Goal: Task Accomplishment & Management: Complete application form

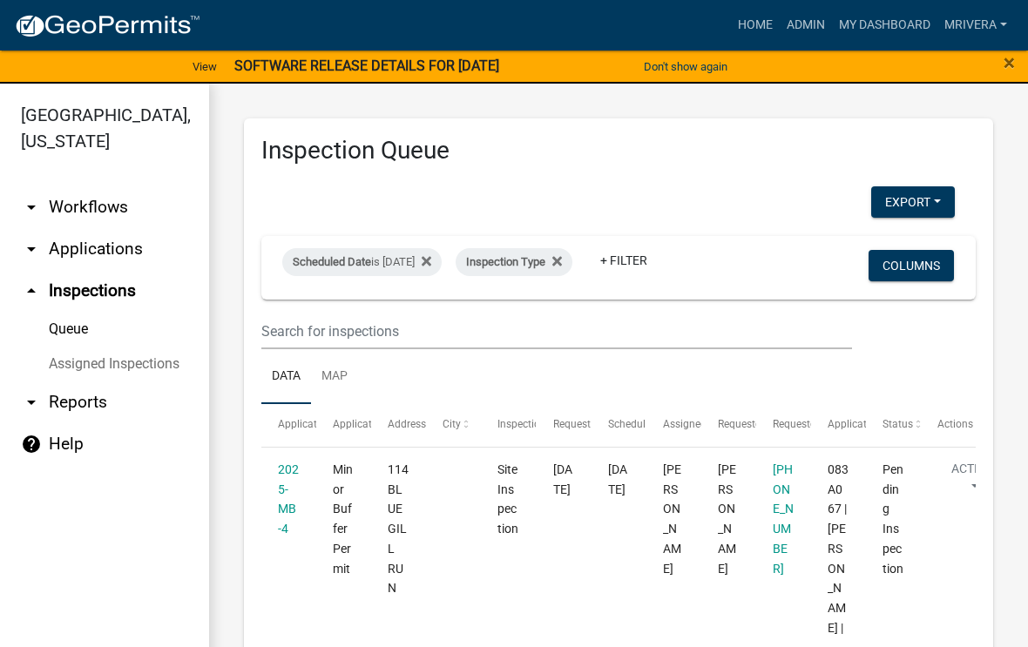
click at [1004, 62] on span "×" at bounding box center [1009, 63] width 11 height 24
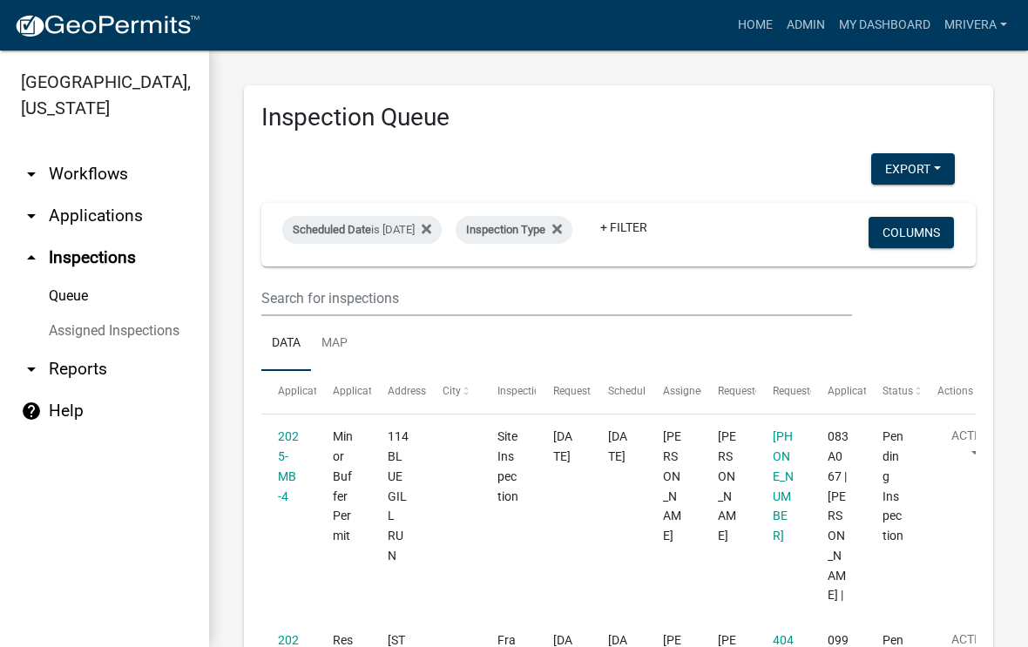
click at [442, 216] on div "Scheduled Date is [DATE]" at bounding box center [361, 230] width 159 height 28
click at [419, 283] on input "[DATE]" at bounding box center [392, 294] width 122 height 36
type input "[DATE]"
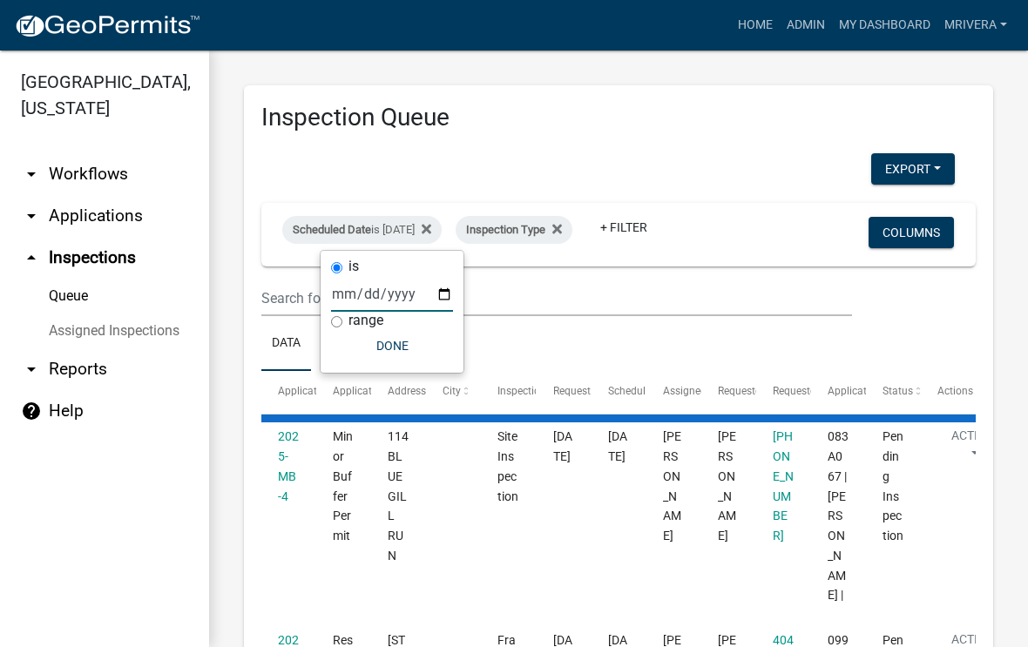
select select "1: 25"
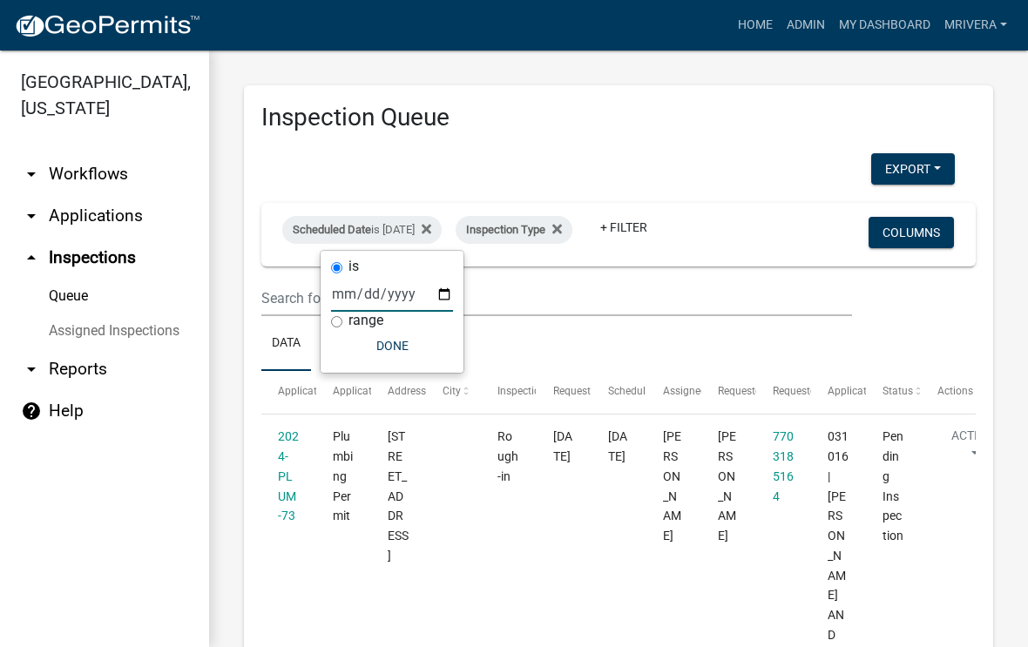
click at [768, 334] on ul "Data Map" at bounding box center [618, 343] width 714 height 55
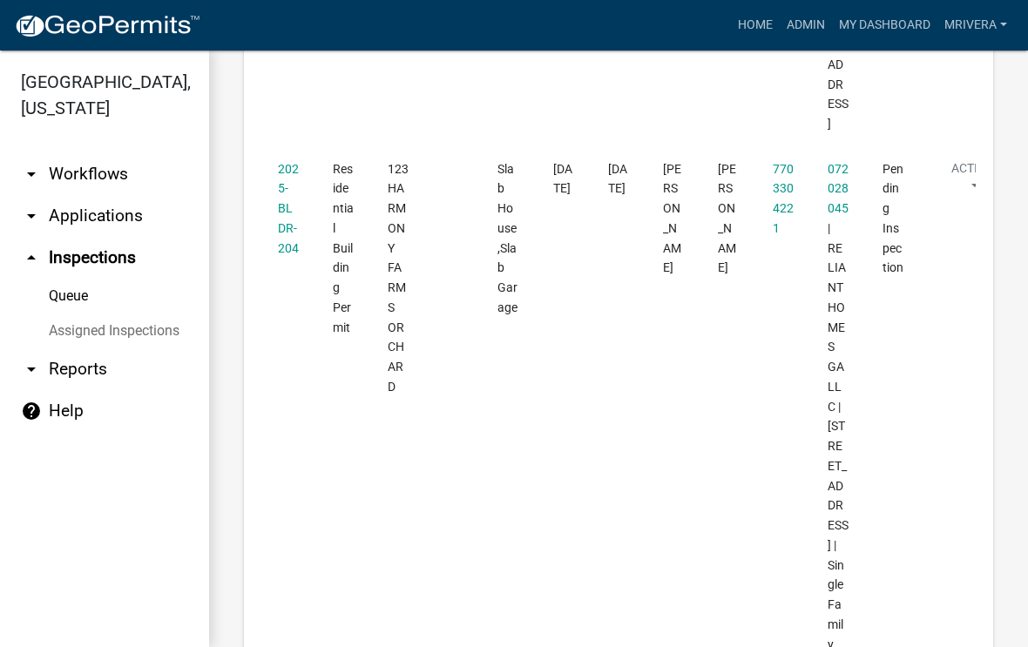
scroll to position [1688, 0]
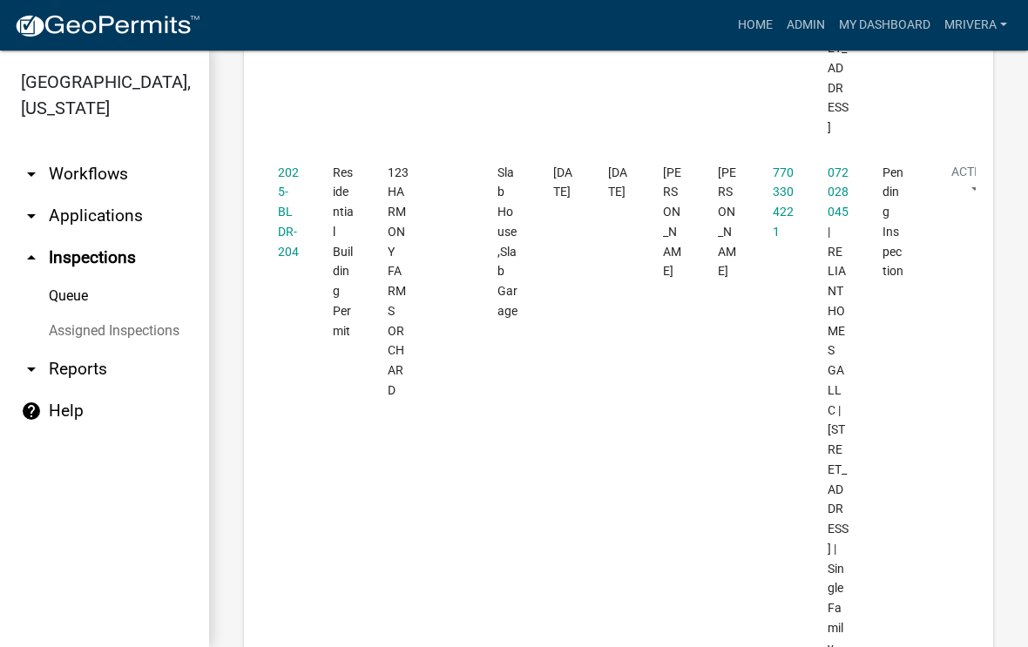
click at [282, 216] on link "2025-BLDR-204" at bounding box center [288, 212] width 21 height 93
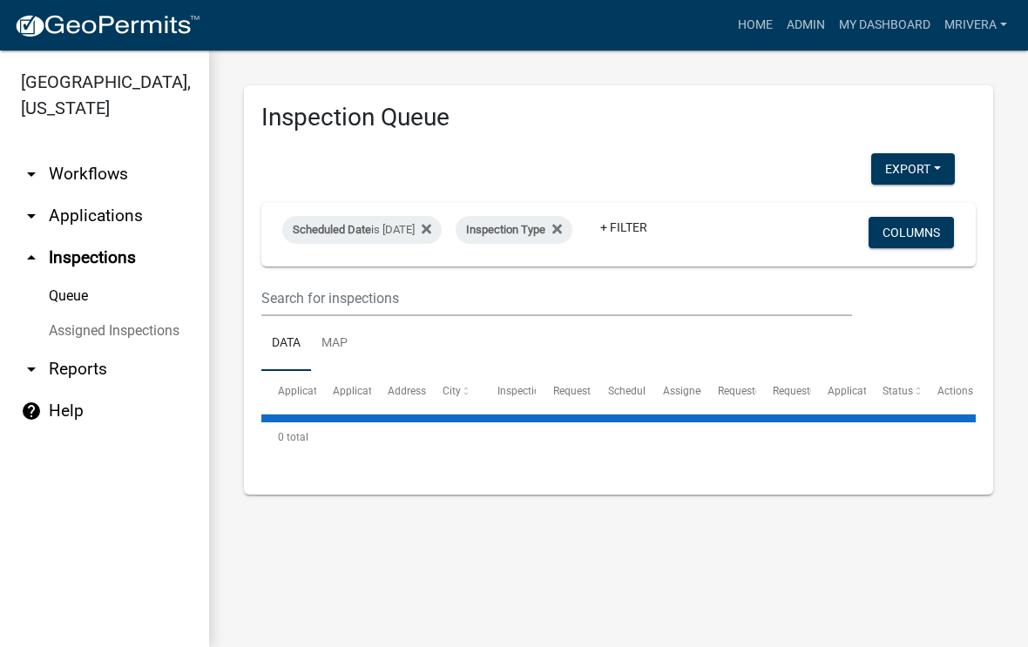
select select "1: 25"
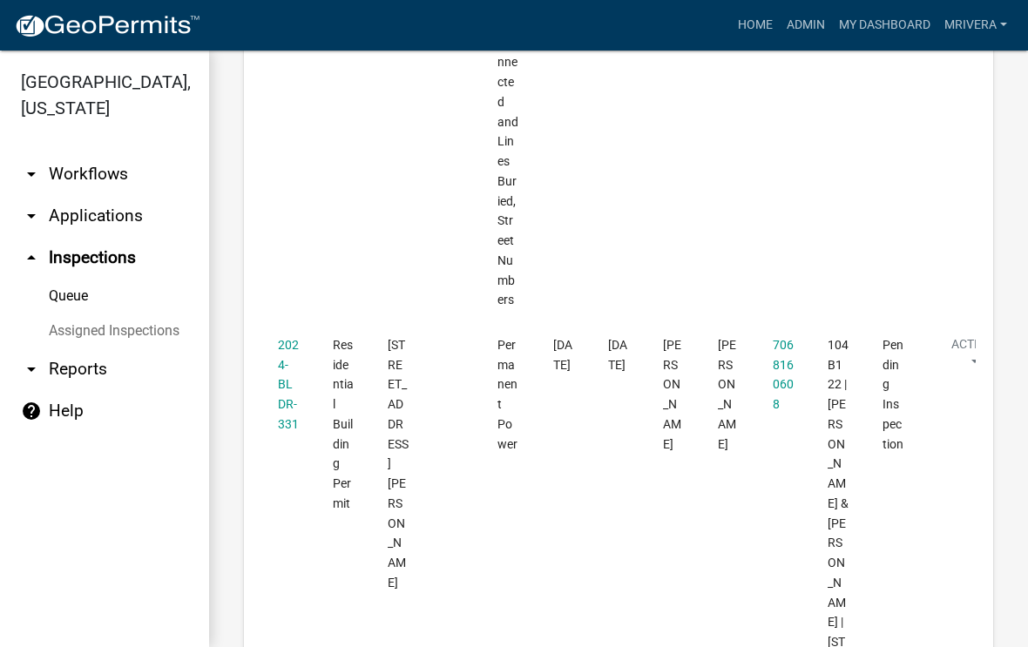
scroll to position [4791, 0]
click at [281, 339] on link "2024-BLDR-331" at bounding box center [288, 385] width 21 height 93
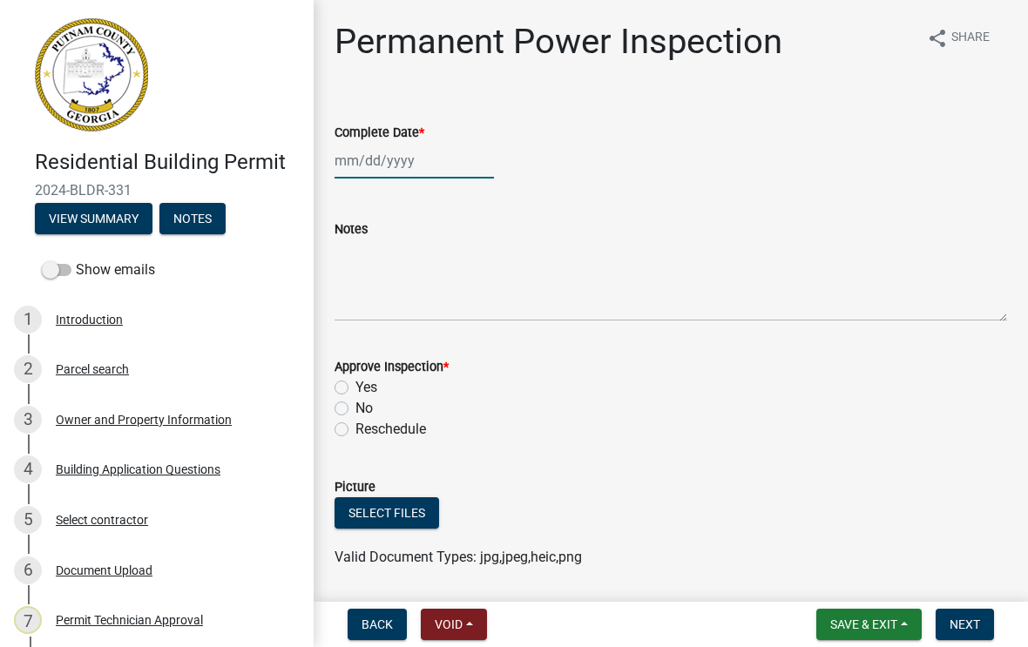
click at [409, 166] on div at bounding box center [414, 161] width 159 height 36
select select "9"
select select "2025"
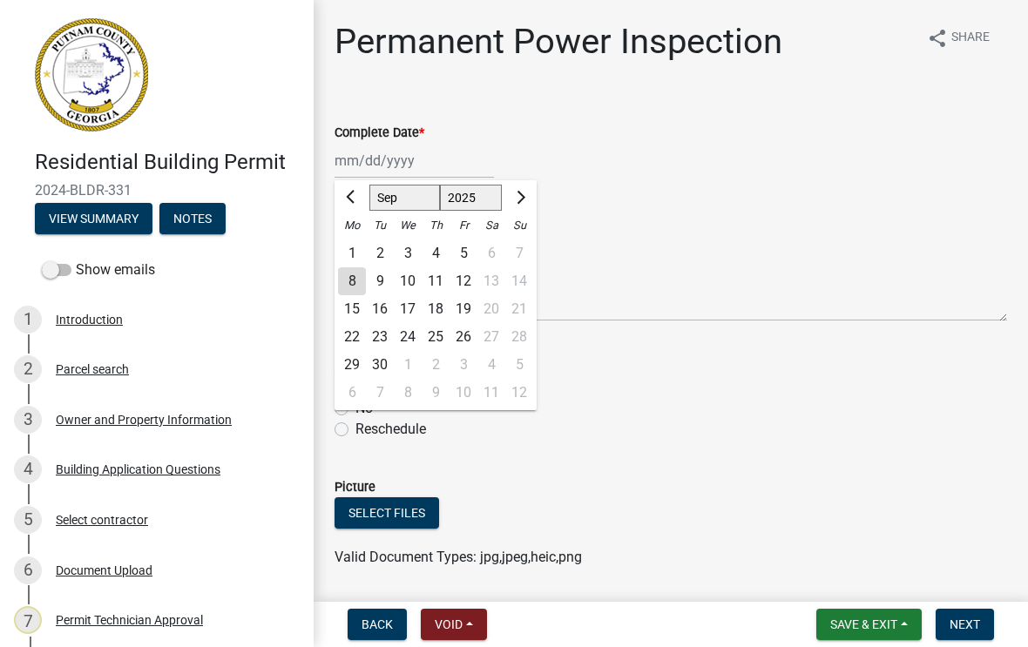
click at [359, 294] on div "8" at bounding box center [352, 281] width 28 height 28
type input "[DATE]"
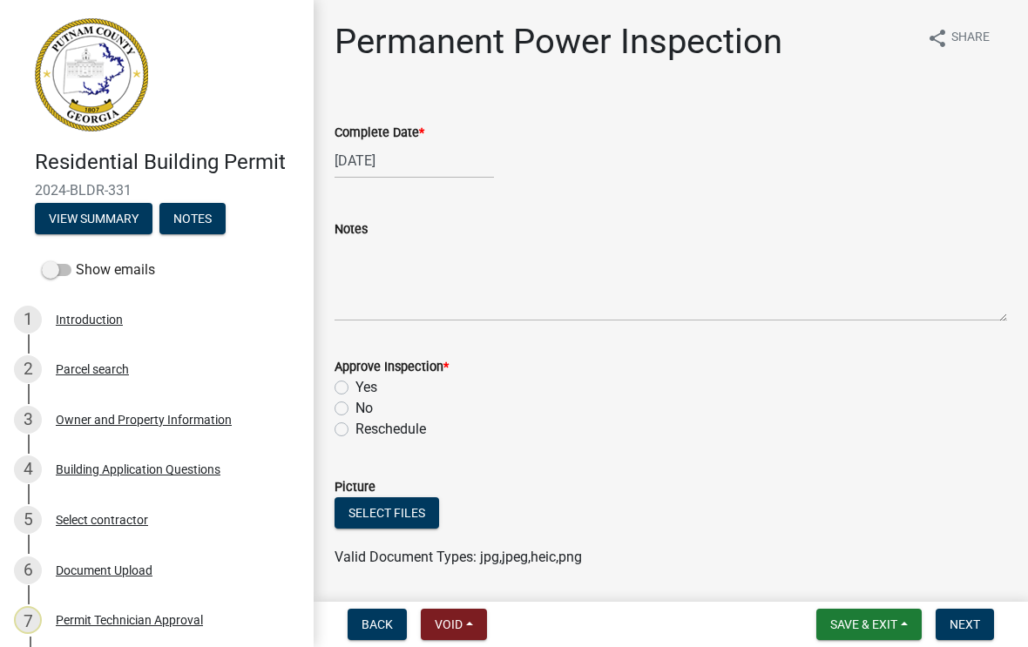
click at [355, 392] on label "Yes" at bounding box center [366, 387] width 22 height 21
click at [355, 389] on input "Yes" at bounding box center [360, 382] width 11 height 11
radio input "true"
click at [971, 616] on button "Next" at bounding box center [965, 624] width 58 height 31
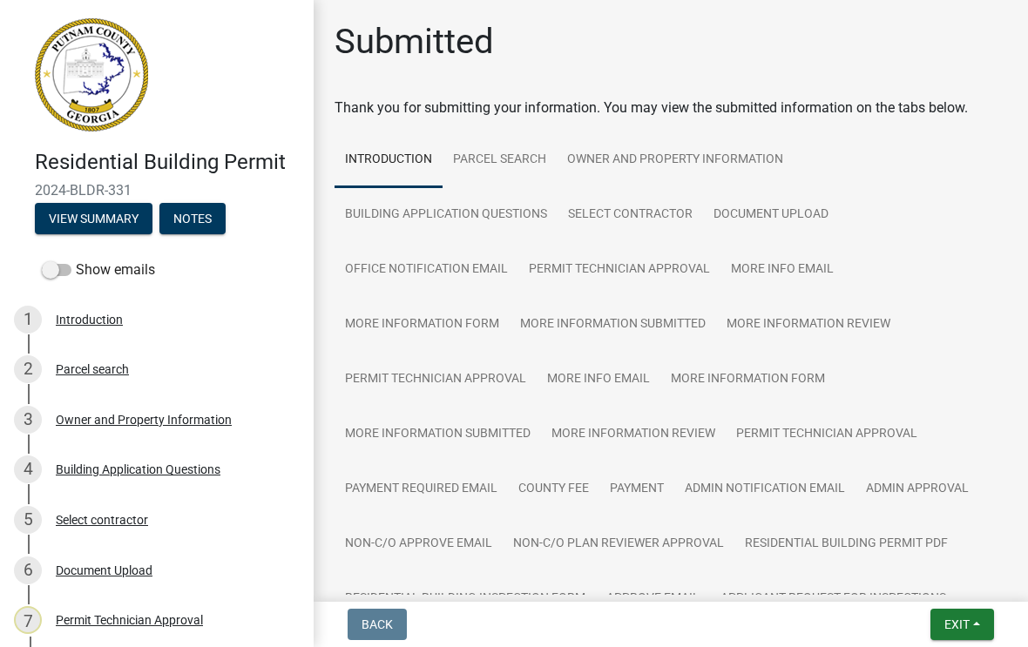
click at [965, 619] on span "Exit" at bounding box center [956, 625] width 25 height 14
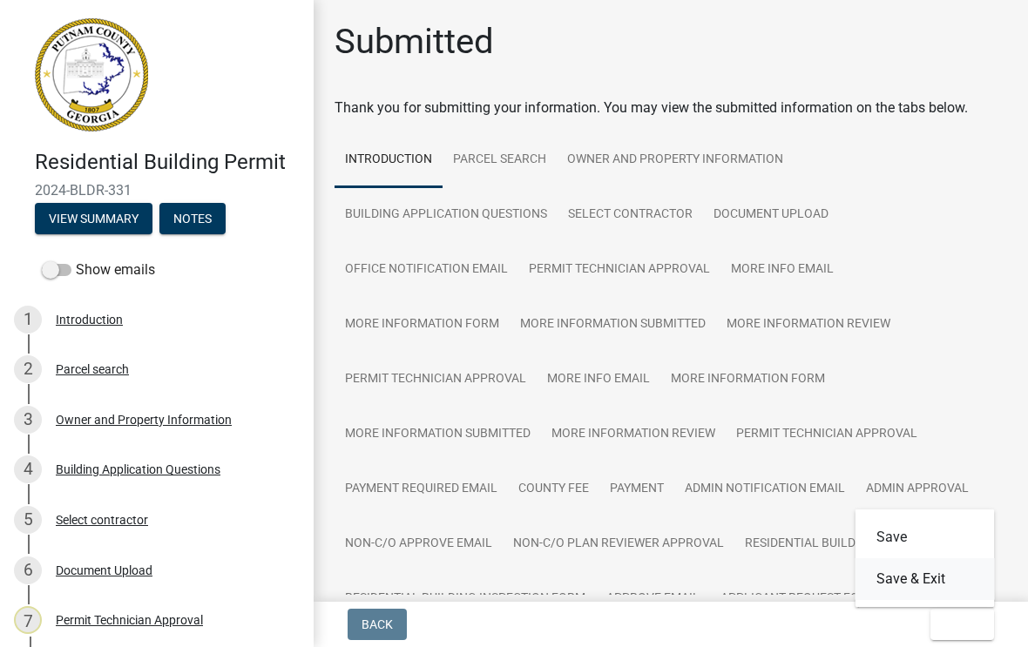
click at [959, 592] on button "Save & Exit" at bounding box center [925, 579] width 139 height 42
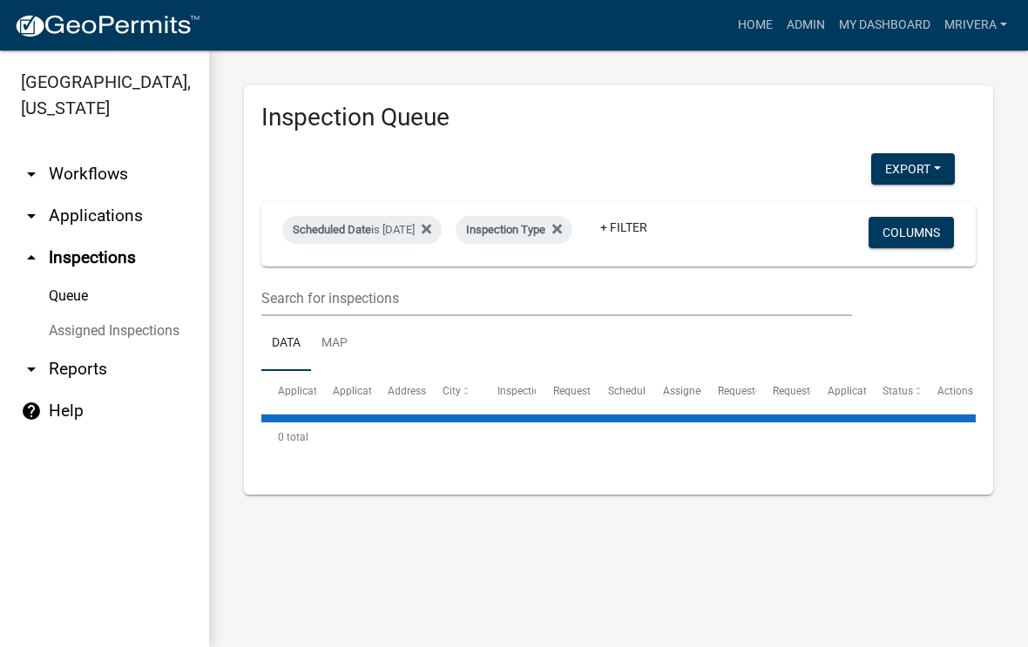
select select "1: 25"
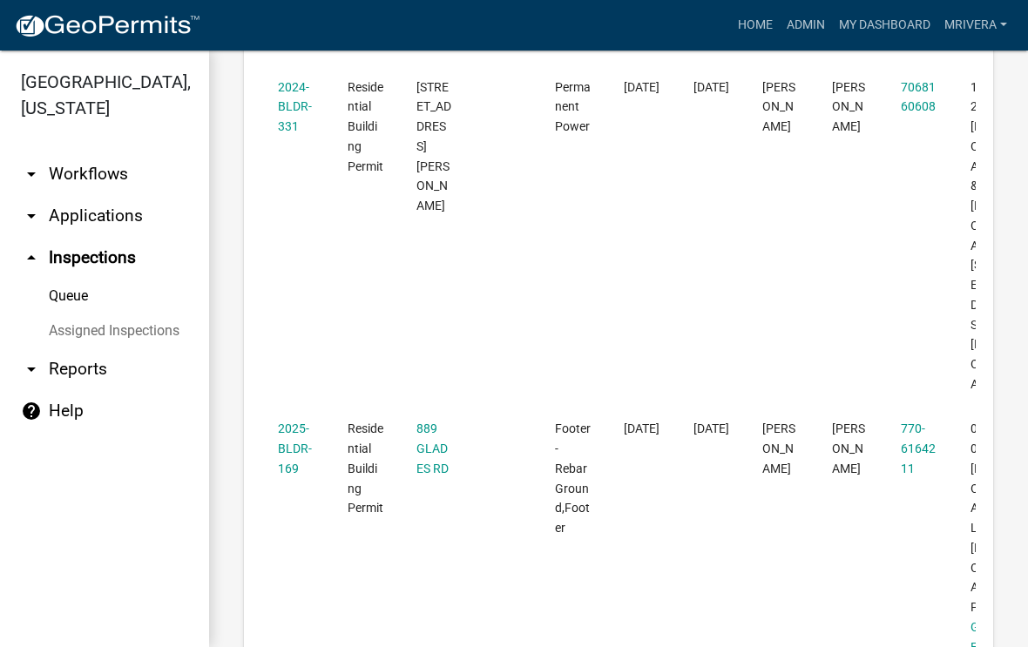
scroll to position [3162, 0]
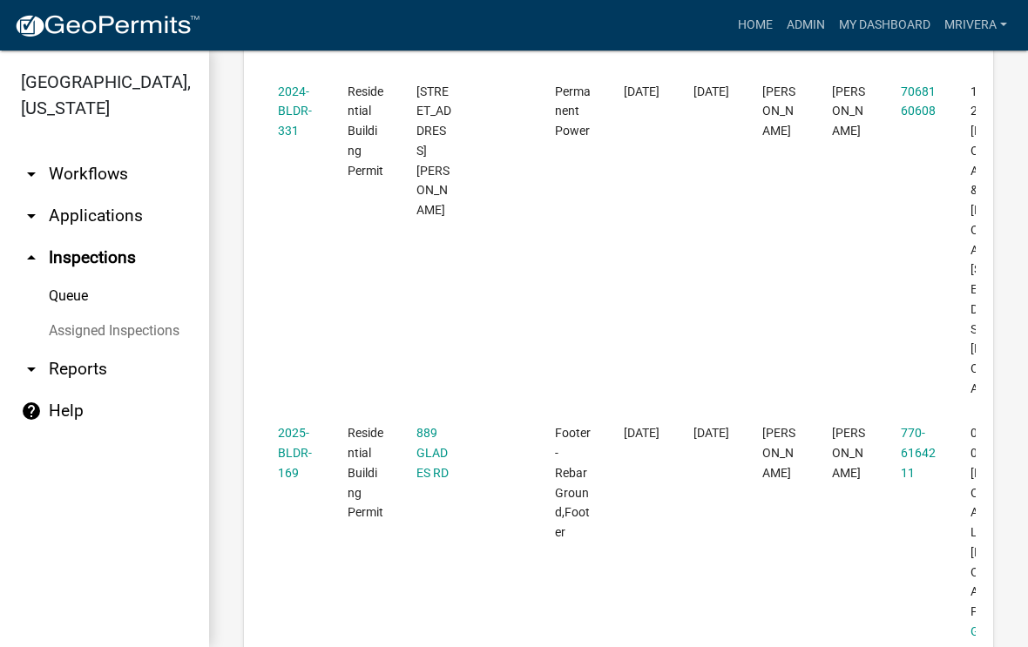
click at [290, 426] on link "2025-BLDR-169" at bounding box center [295, 453] width 34 height 54
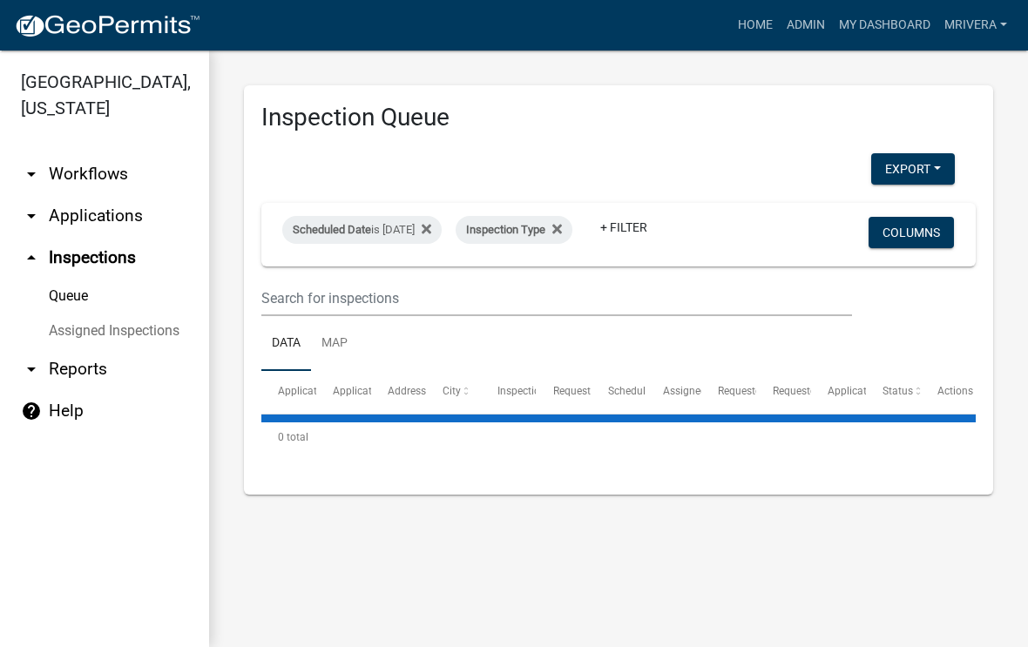
select select "1: 25"
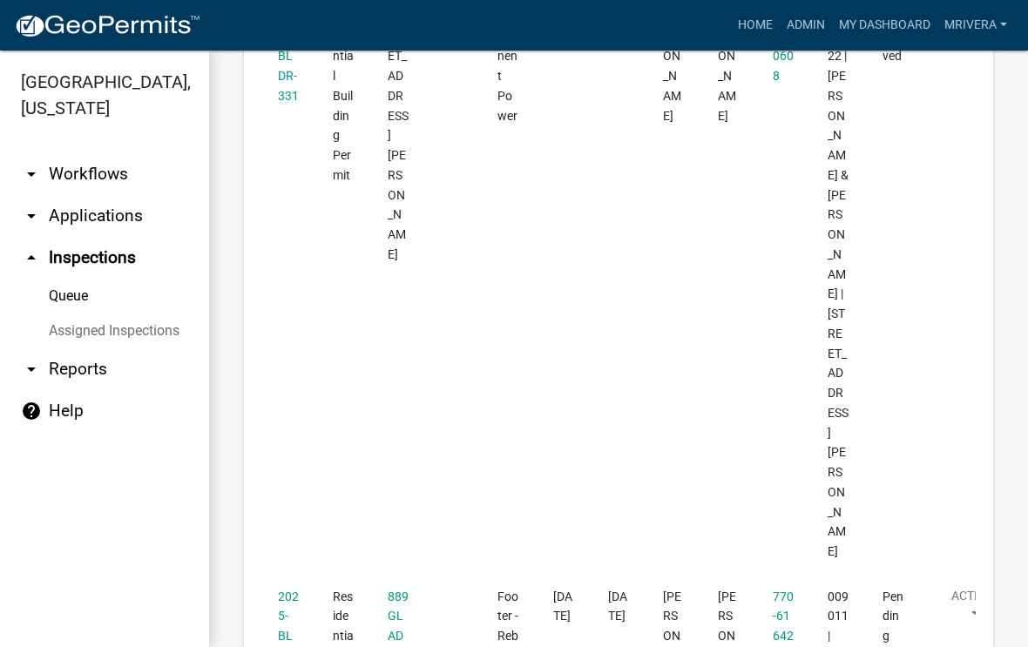
scroll to position [5118, 0]
click at [289, 592] on link "2025-BLDR-169" at bounding box center [288, 638] width 21 height 93
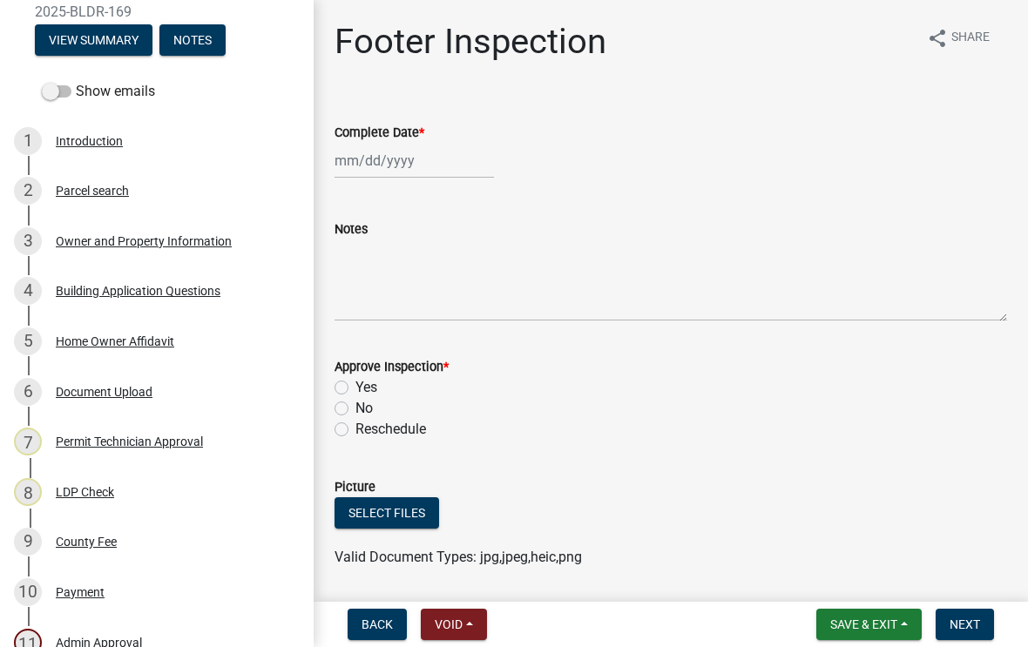
scroll to position [181, 0]
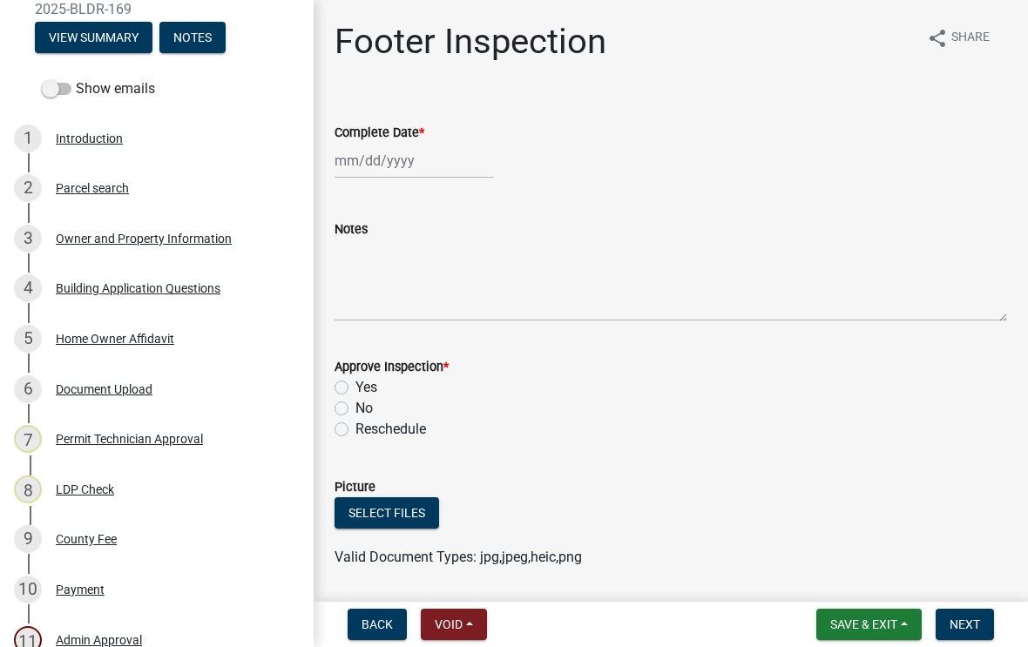
click at [132, 378] on div "6 Document Upload" at bounding box center [150, 389] width 272 height 28
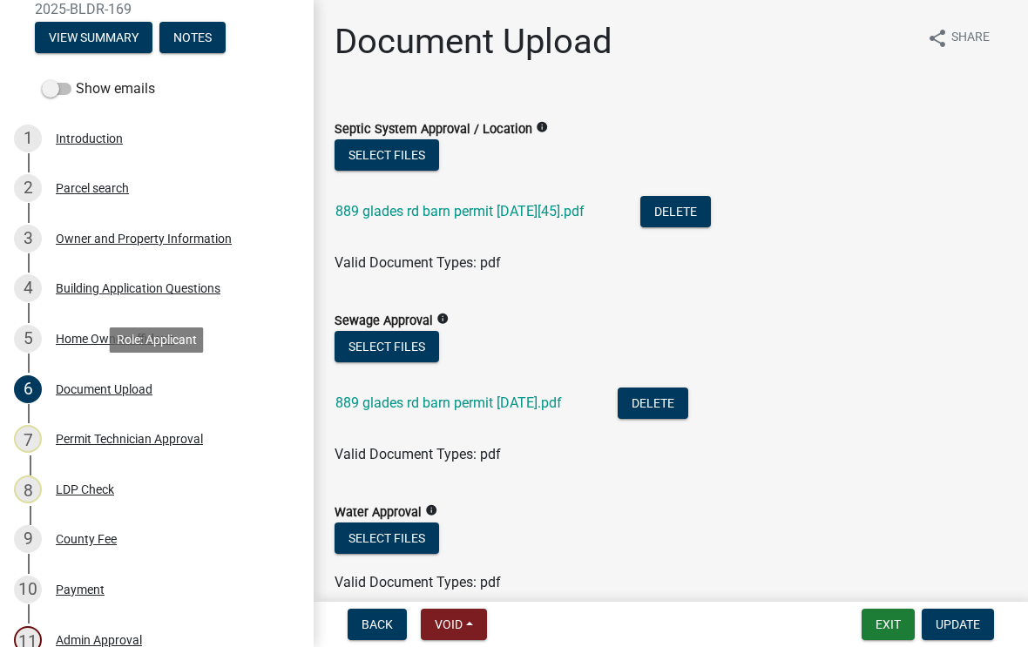
click at [524, 406] on link "889 glades rd barn permit [DATE].pdf" at bounding box center [448, 403] width 227 height 17
click at [510, 211] on a_8bda5216-d889-4aa6-aa8a-6e7253844907 "889 glades rd barn permit [DATE][45].pdf" at bounding box center [459, 211] width 249 height 17
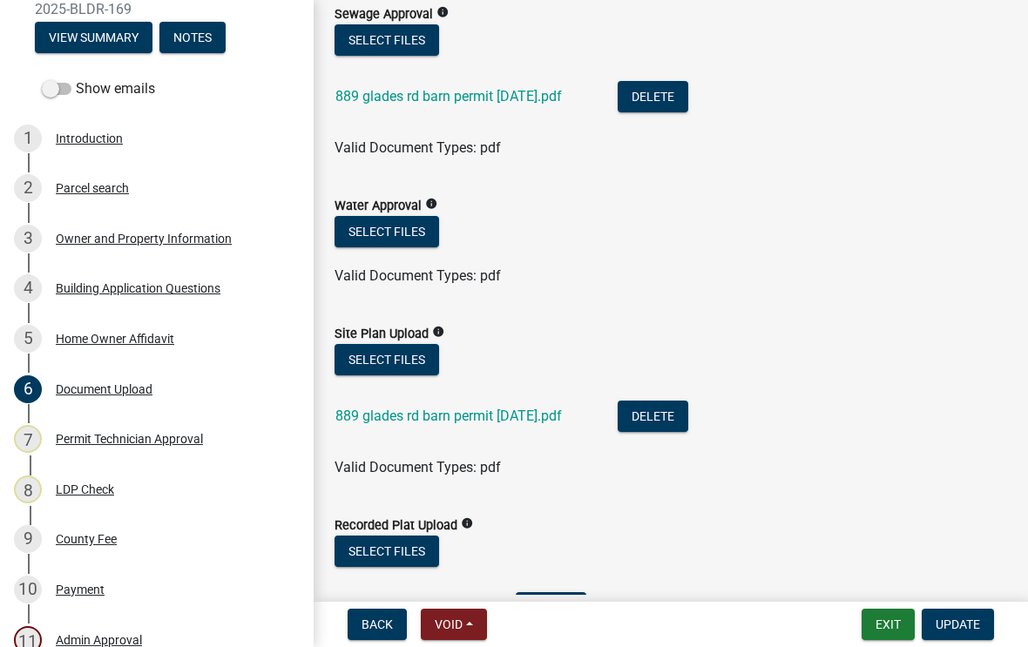
scroll to position [305, 0]
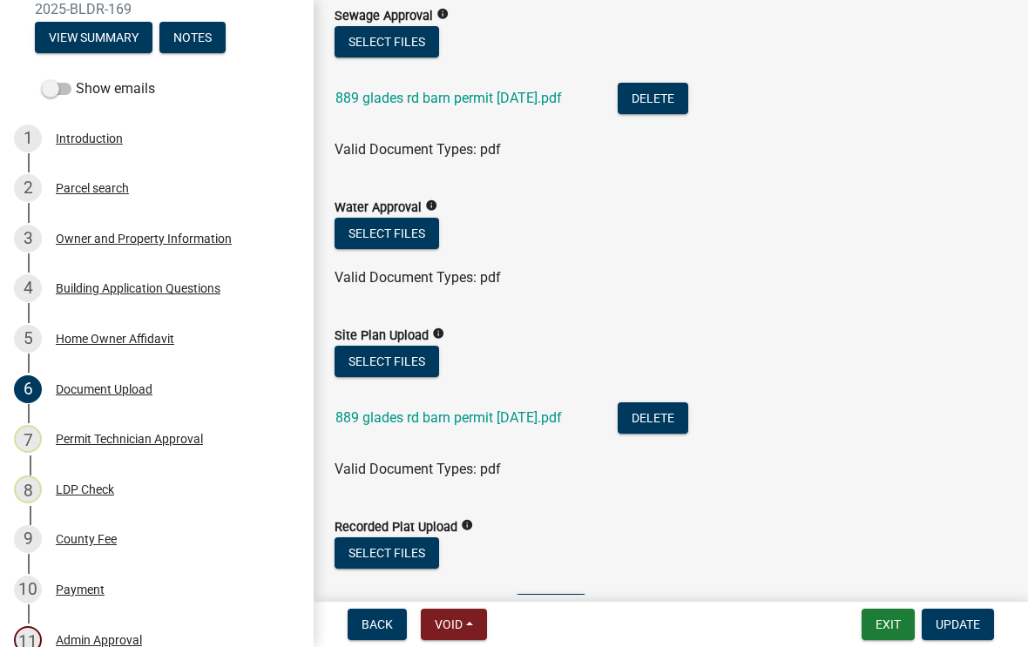
click at [556, 424] on link "889 glades rd barn permit [DATE].pdf" at bounding box center [448, 417] width 227 height 17
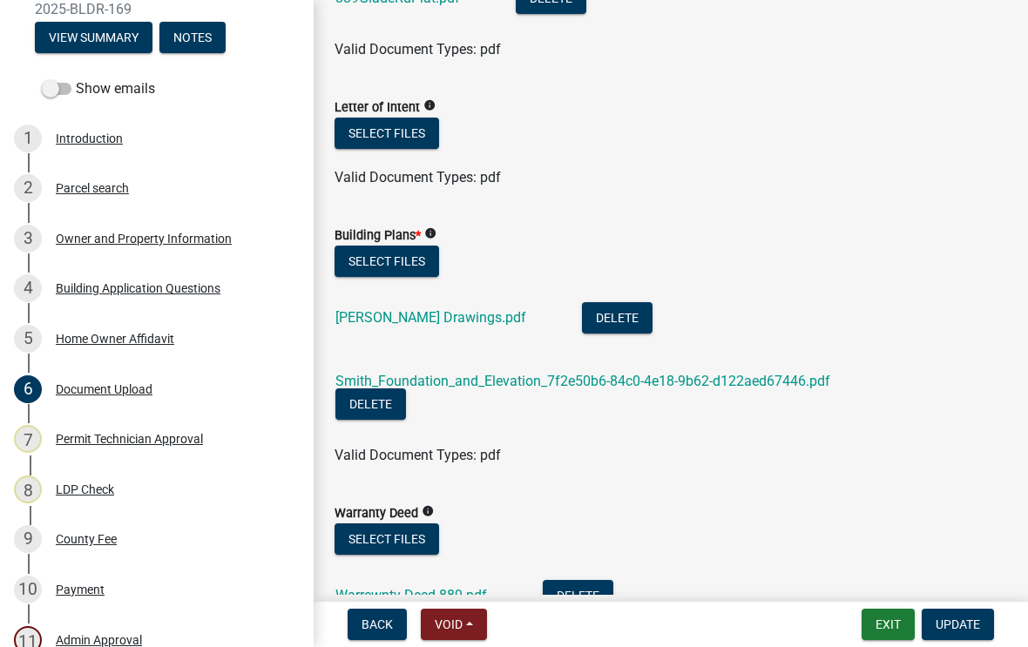
scroll to position [941, 0]
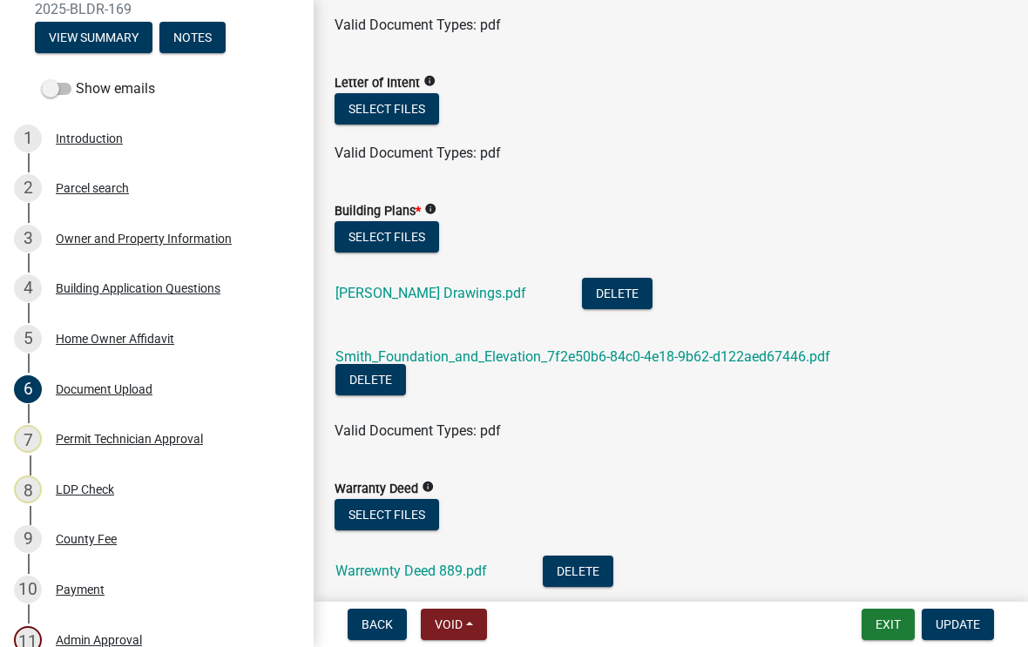
click at [430, 281] on div "[PERSON_NAME] Drawings.pdf" at bounding box center [444, 296] width 219 height 36
click at [415, 299] on link "[PERSON_NAME] Drawings.pdf" at bounding box center [430, 293] width 191 height 17
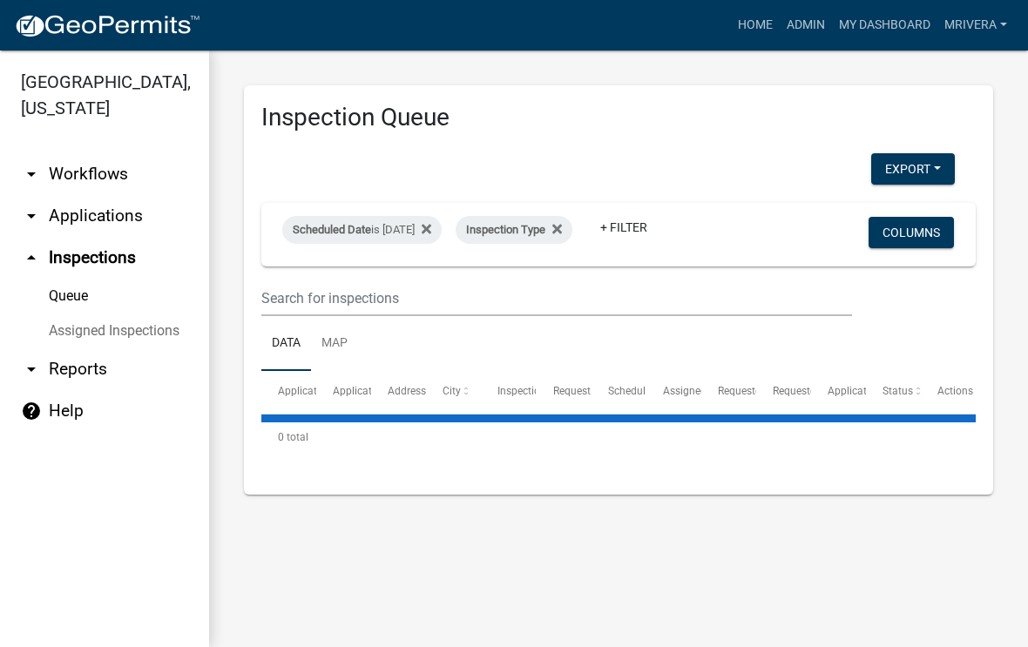
select select "1: 25"
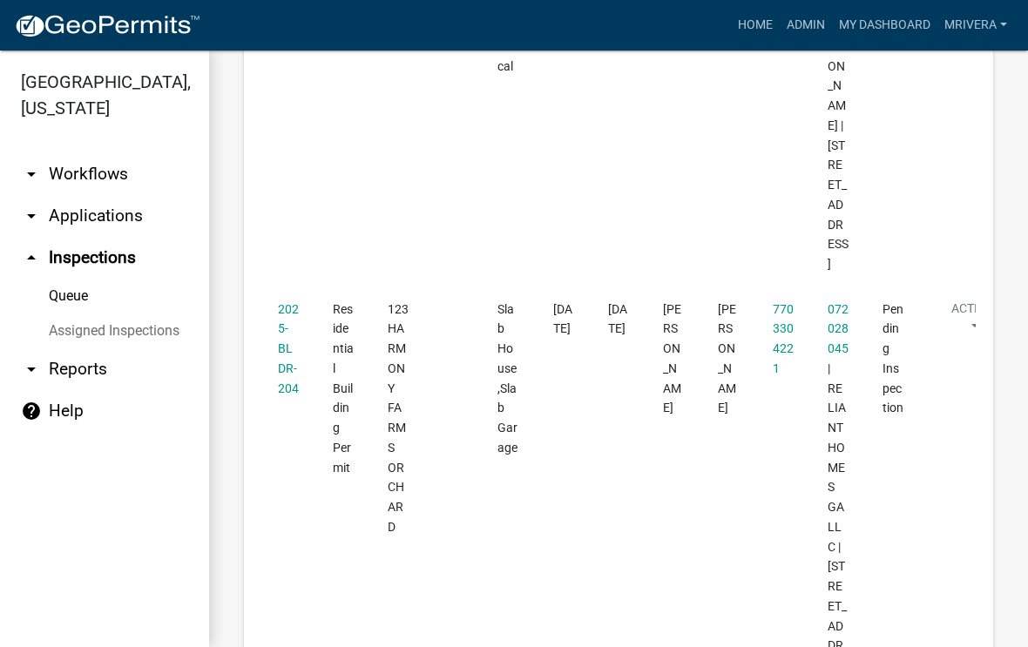
scroll to position [1552, 0]
click at [280, 318] on link "2025-BLDR-204" at bounding box center [288, 347] width 21 height 93
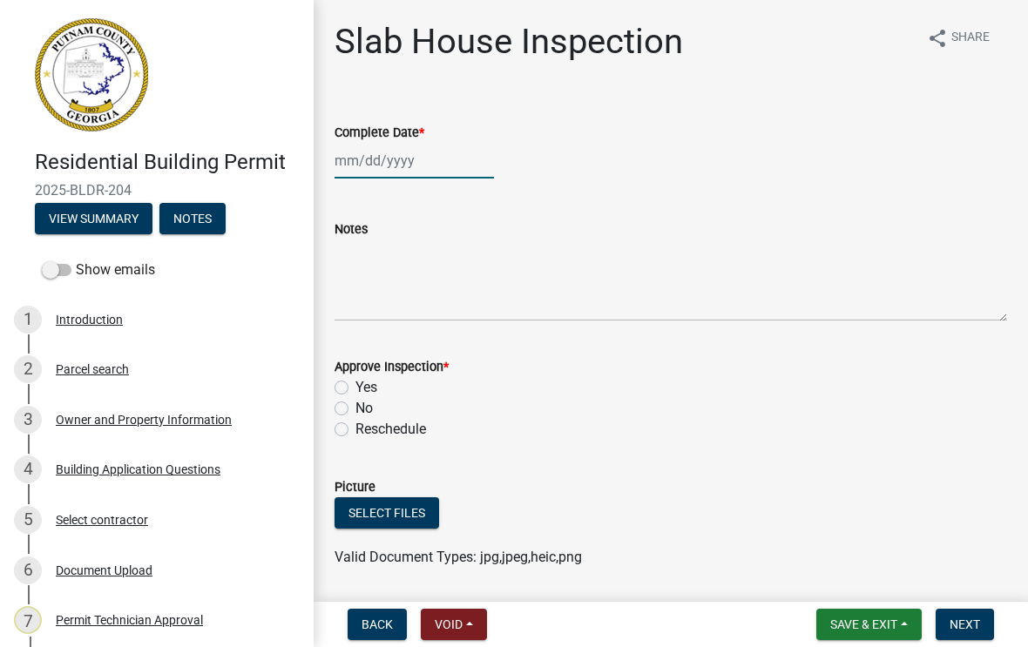
click at [396, 159] on div at bounding box center [414, 161] width 159 height 36
select select "9"
select select "2025"
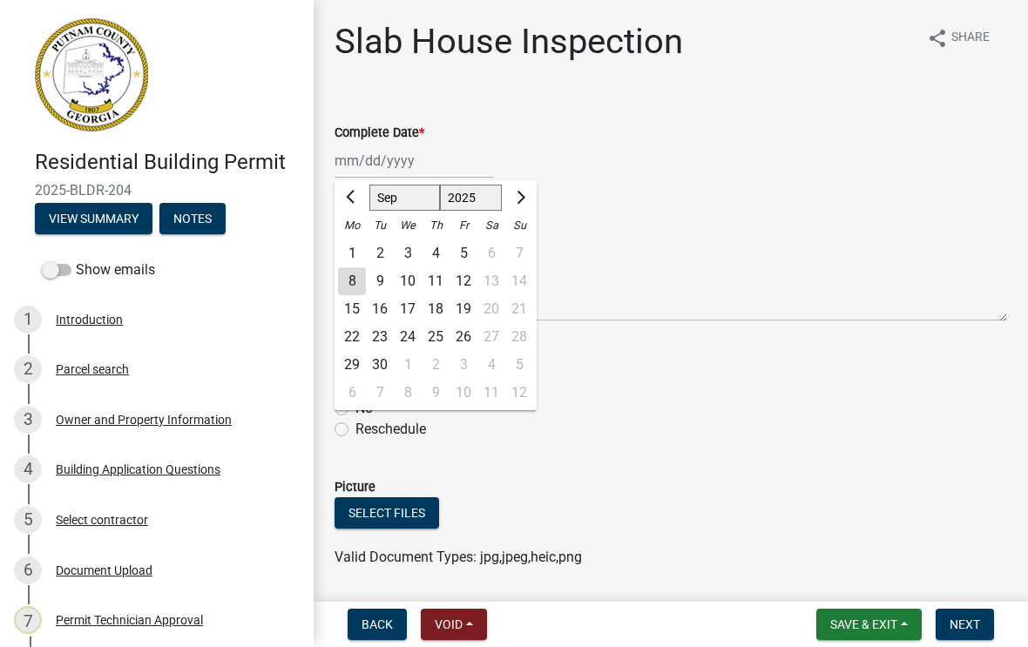
click at [355, 275] on div "8" at bounding box center [352, 281] width 28 height 28
type input "[DATE]"
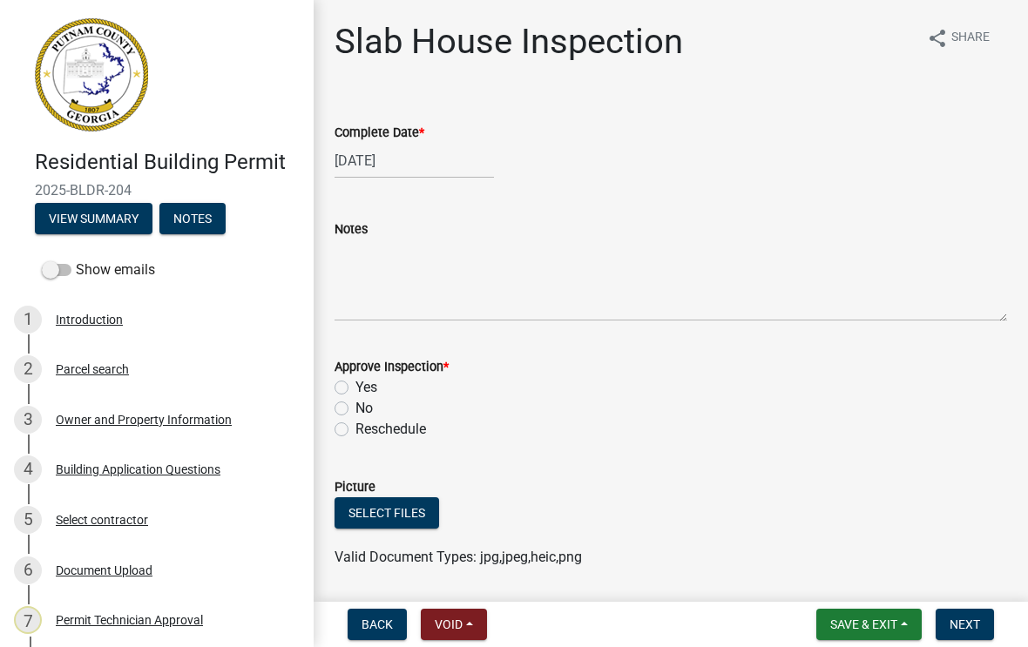
click at [355, 388] on label "Yes" at bounding box center [366, 387] width 22 height 21
click at [355, 388] on input "Yes" at bounding box center [360, 382] width 11 height 11
radio input "true"
click at [975, 633] on button "Next" at bounding box center [965, 624] width 58 height 31
click at [403, 165] on div at bounding box center [414, 161] width 159 height 36
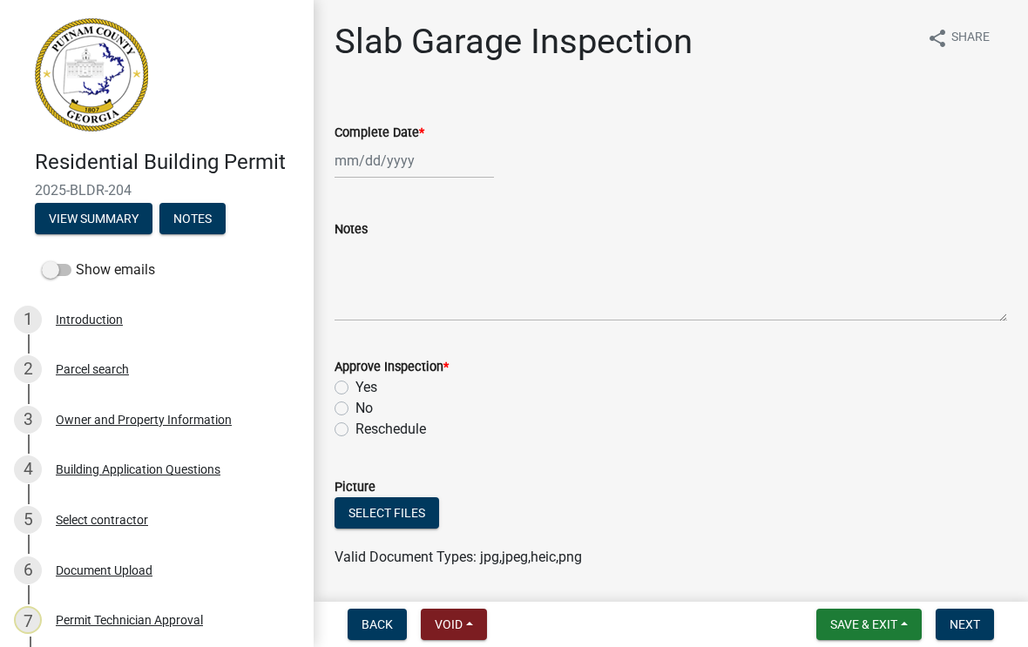
select select "9"
select select "2025"
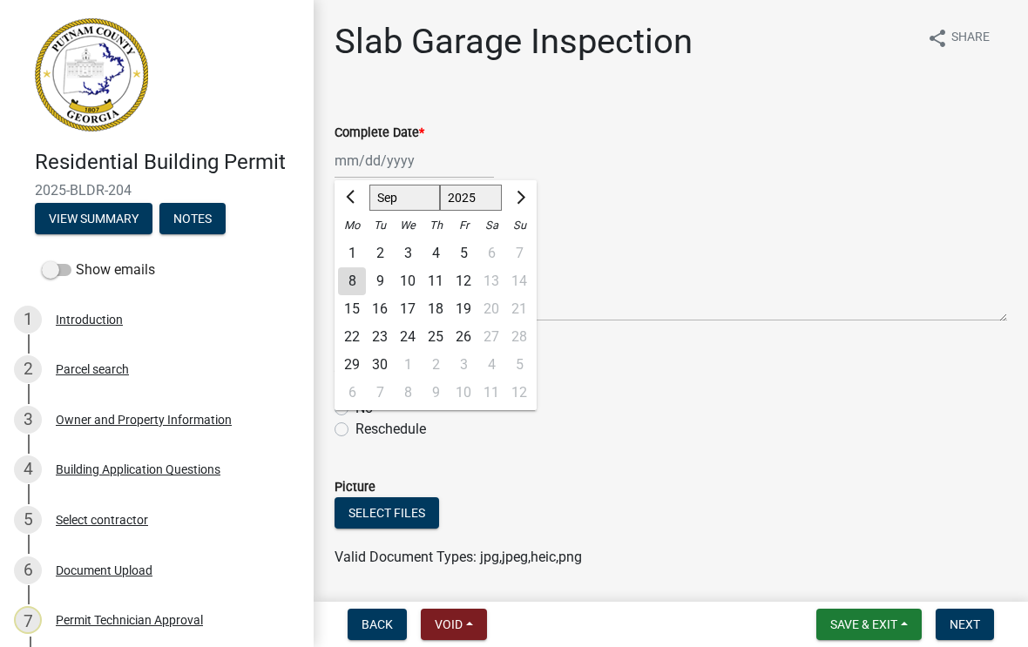
click at [350, 280] on div "8" at bounding box center [352, 281] width 28 height 28
type input "[DATE]"
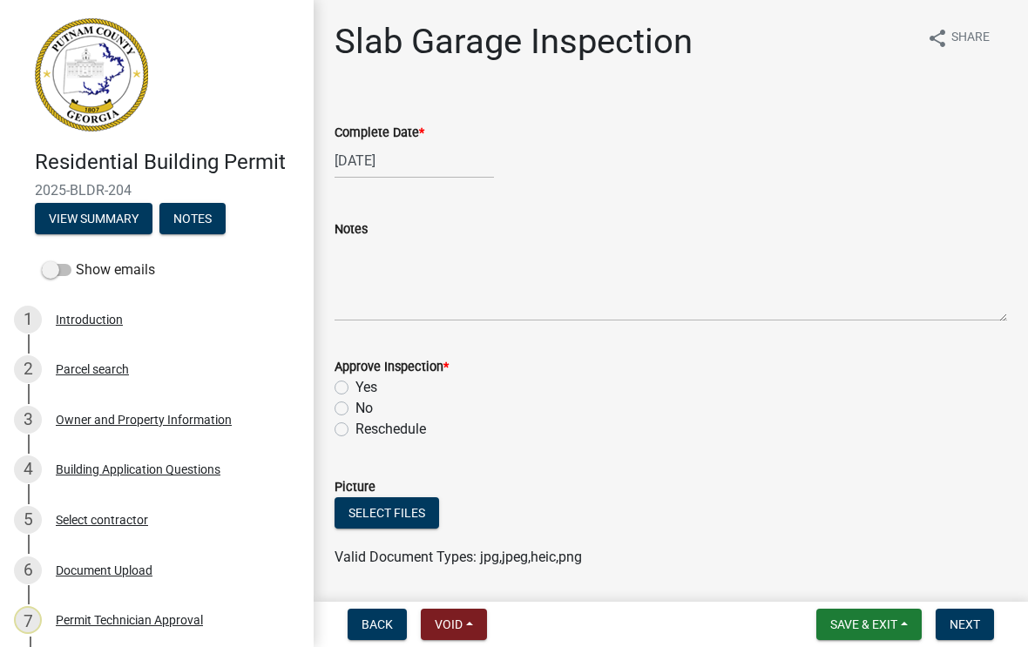
click at [348, 382] on div "Yes" at bounding box center [671, 387] width 673 height 21
click at [355, 391] on label "Yes" at bounding box center [366, 387] width 22 height 21
click at [355, 389] on input "Yes" at bounding box center [360, 382] width 11 height 11
radio input "true"
click at [970, 622] on span "Next" at bounding box center [965, 625] width 30 height 14
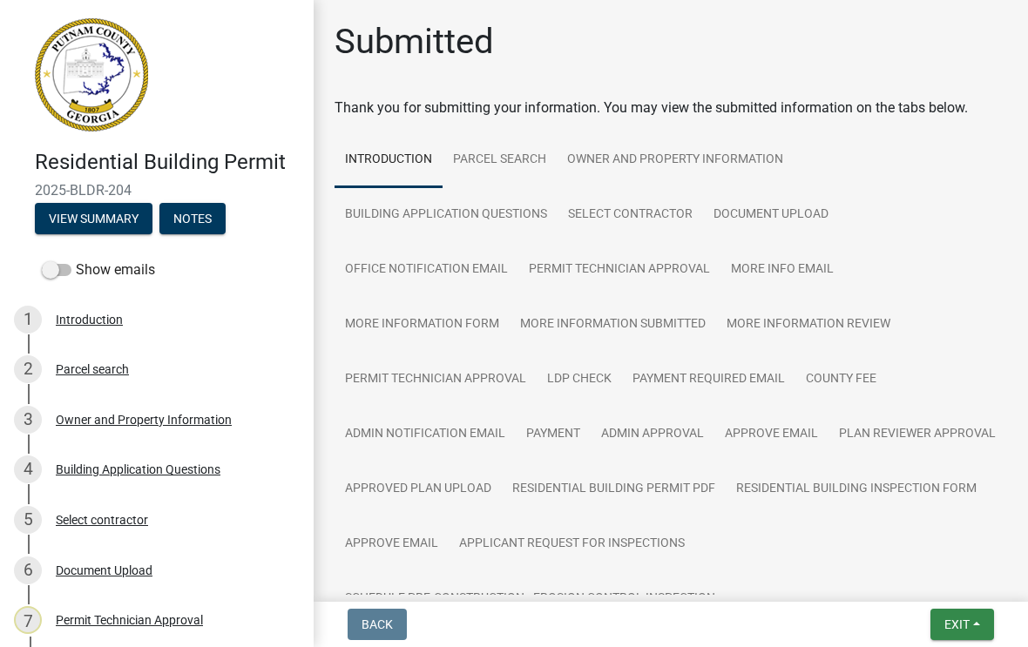
click at [969, 629] on span "Exit" at bounding box center [956, 625] width 25 height 14
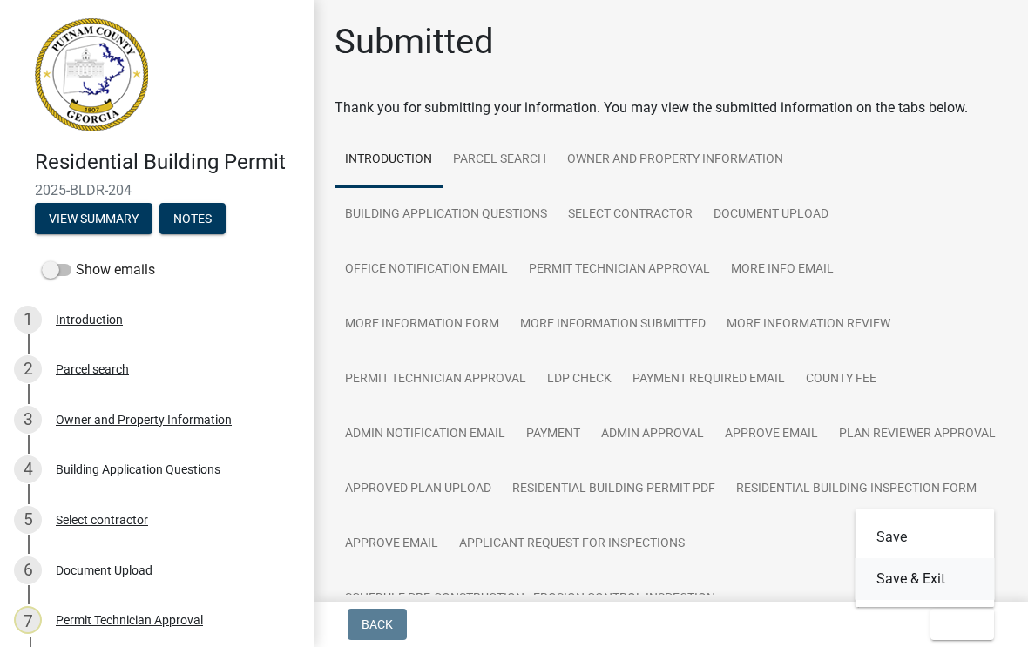
click at [915, 593] on button "Save & Exit" at bounding box center [925, 579] width 139 height 42
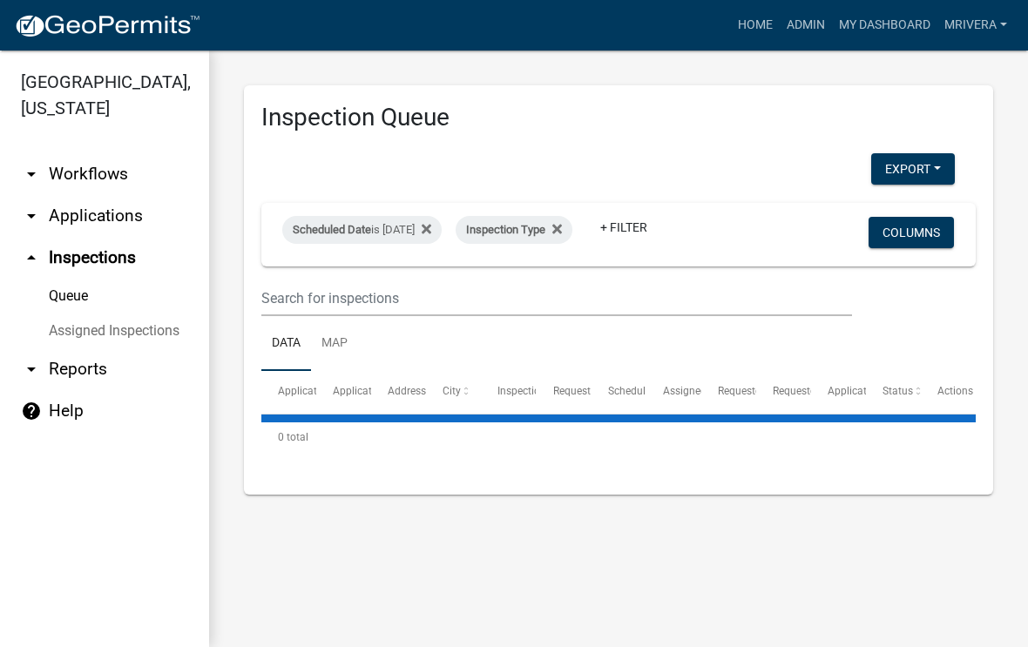
select select "1: 25"
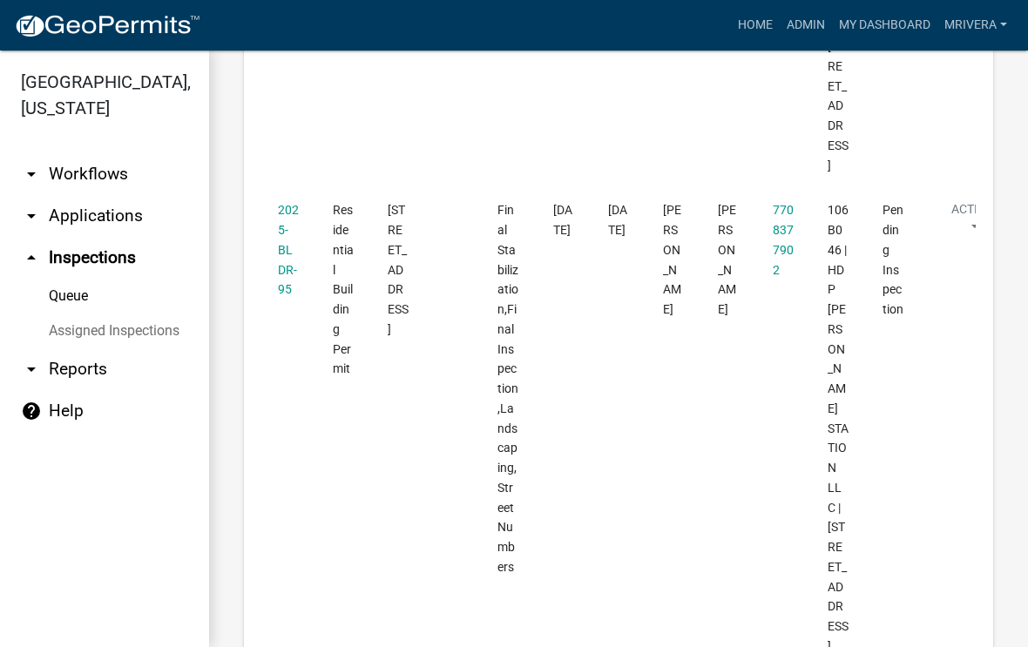
scroll to position [2736, 0]
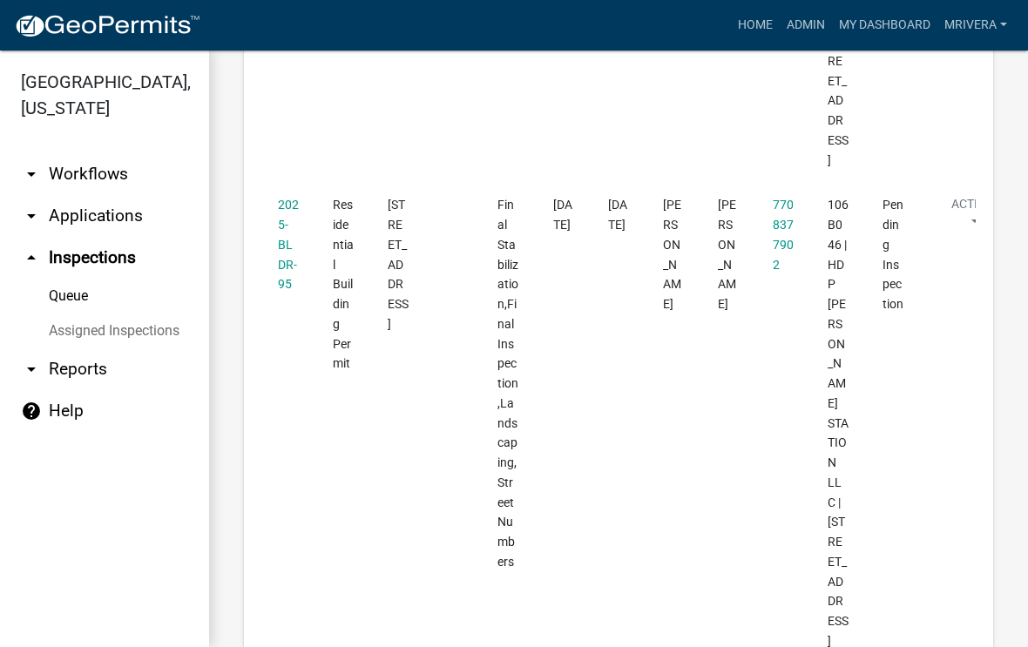
click at [294, 275] on link "2025-BLDR-95" at bounding box center [288, 244] width 21 height 93
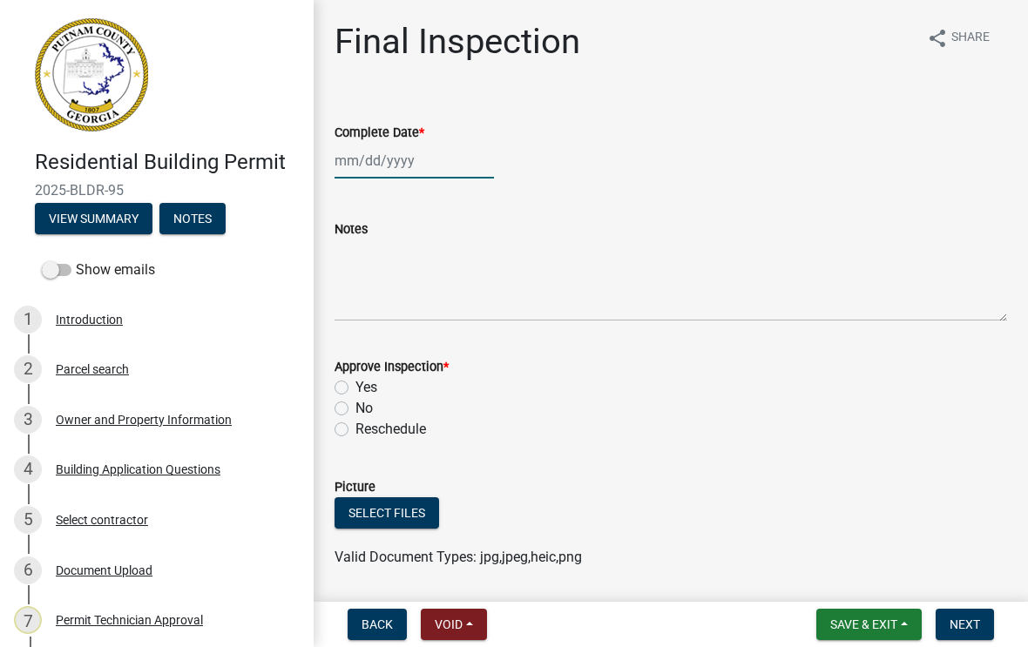
click at [401, 175] on div at bounding box center [414, 161] width 159 height 36
select select "9"
select select "2025"
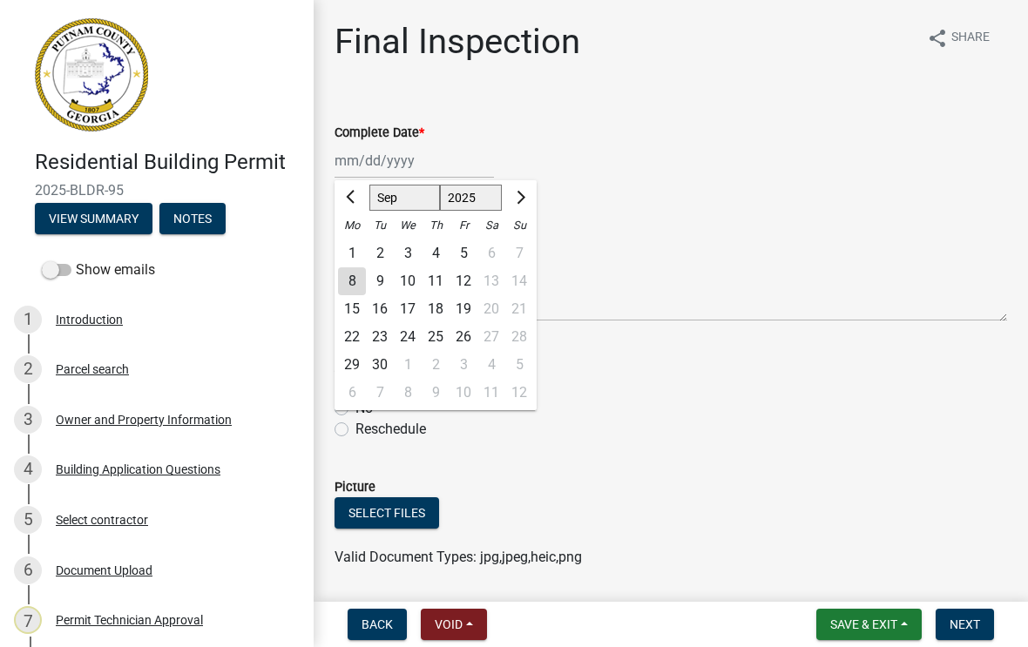
click at [350, 278] on div "8" at bounding box center [352, 281] width 28 height 28
type input "[DATE]"
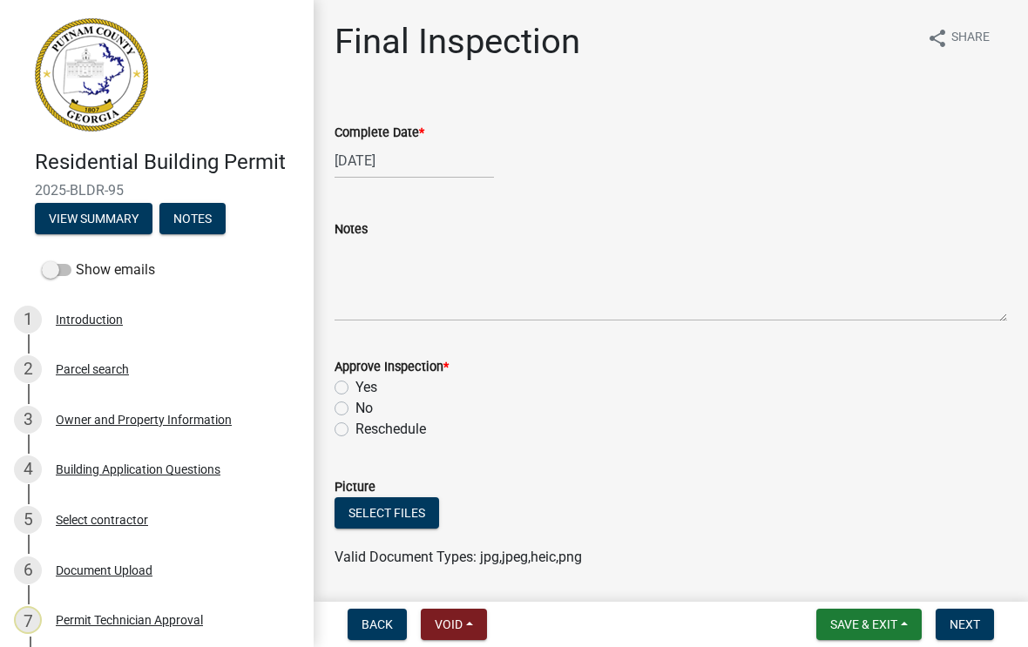
click at [355, 387] on label "Yes" at bounding box center [366, 387] width 22 height 21
click at [355, 387] on input "Yes" at bounding box center [360, 382] width 11 height 11
radio input "true"
click at [966, 631] on span "Next" at bounding box center [965, 625] width 30 height 14
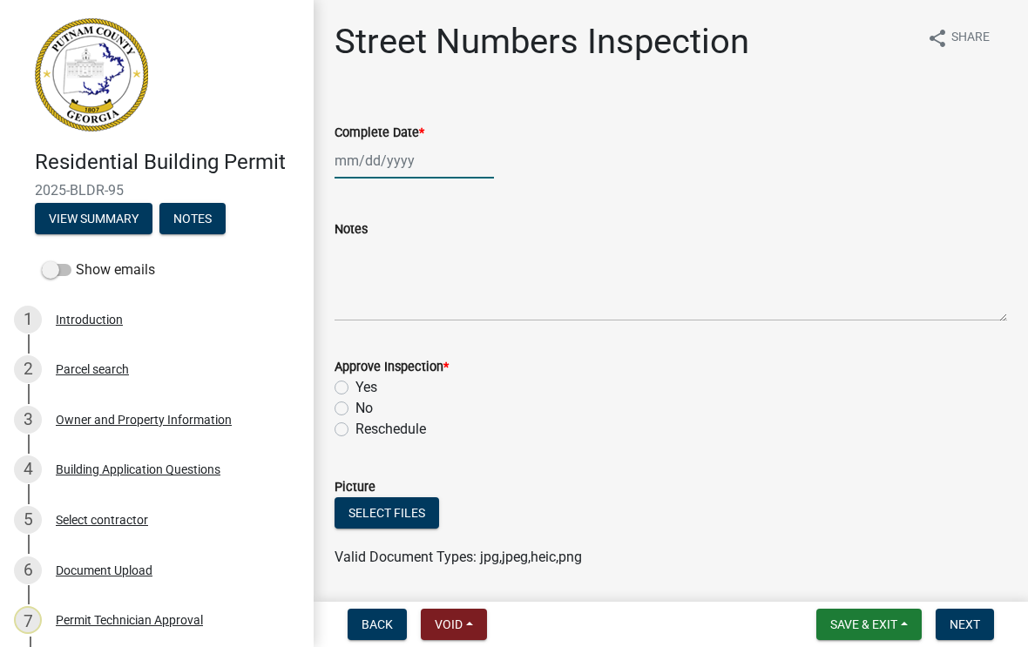
click at [397, 153] on div at bounding box center [414, 161] width 159 height 36
select select "9"
select select "2025"
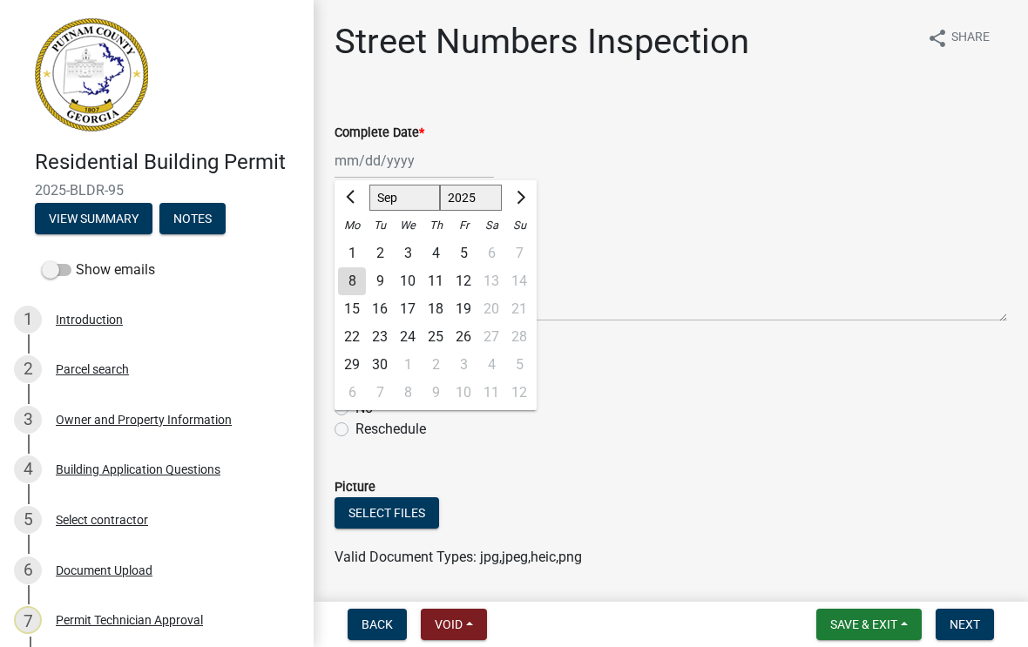
click at [348, 289] on div "8" at bounding box center [352, 281] width 28 height 28
type input "[DATE]"
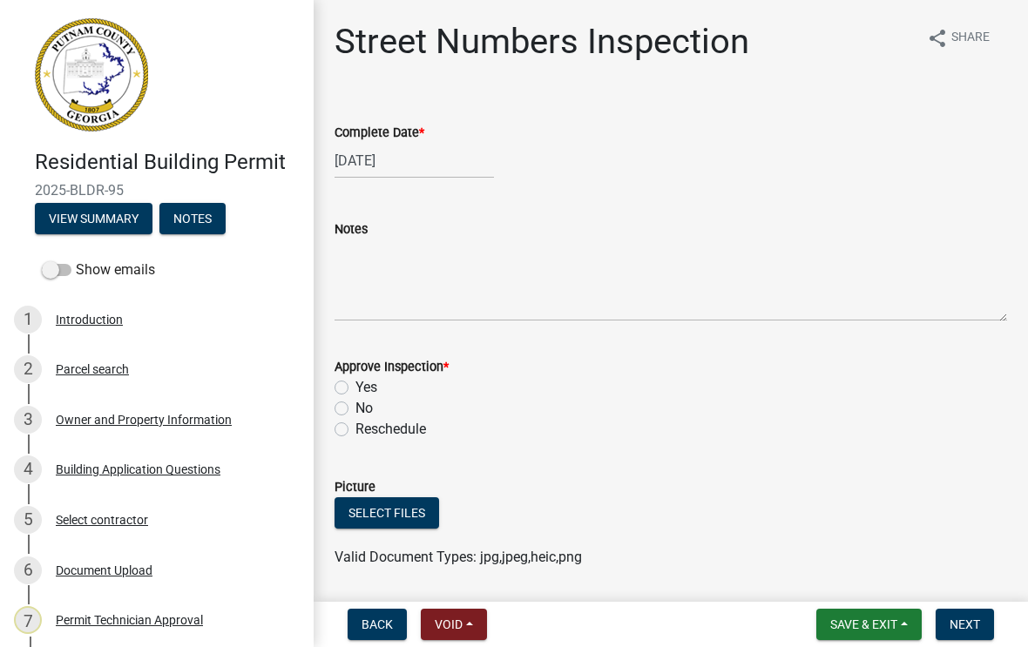
click at [355, 389] on label "Yes" at bounding box center [366, 387] width 22 height 21
click at [355, 389] on input "Yes" at bounding box center [360, 382] width 11 height 11
radio input "true"
click at [971, 619] on span "Next" at bounding box center [965, 625] width 30 height 14
click at [956, 438] on div "Reschedule" at bounding box center [671, 429] width 673 height 21
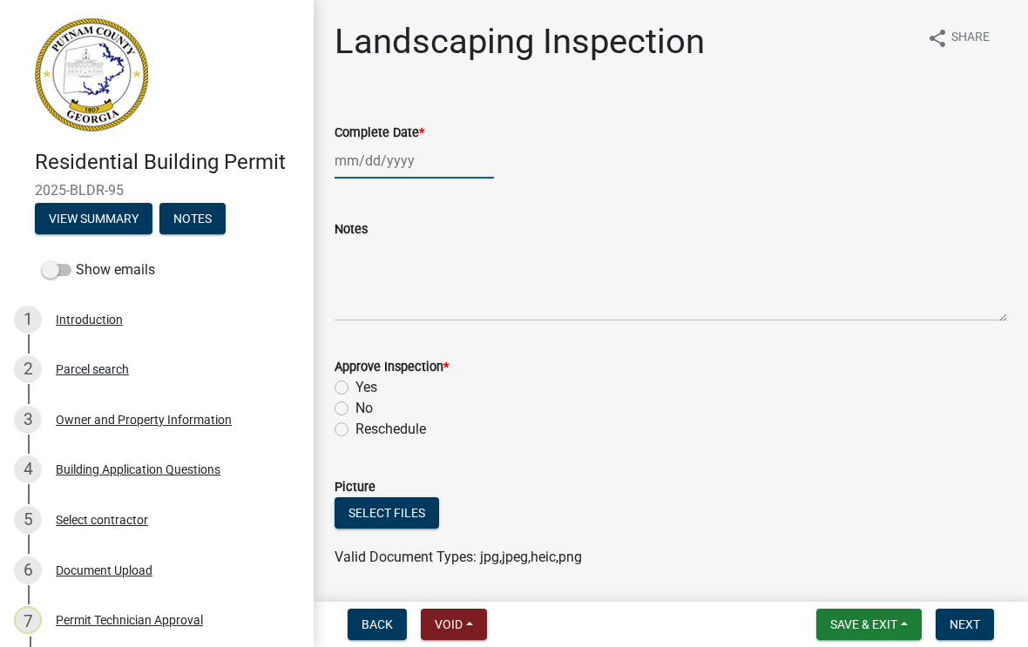
click at [402, 162] on div at bounding box center [414, 161] width 159 height 36
select select "9"
select select "2025"
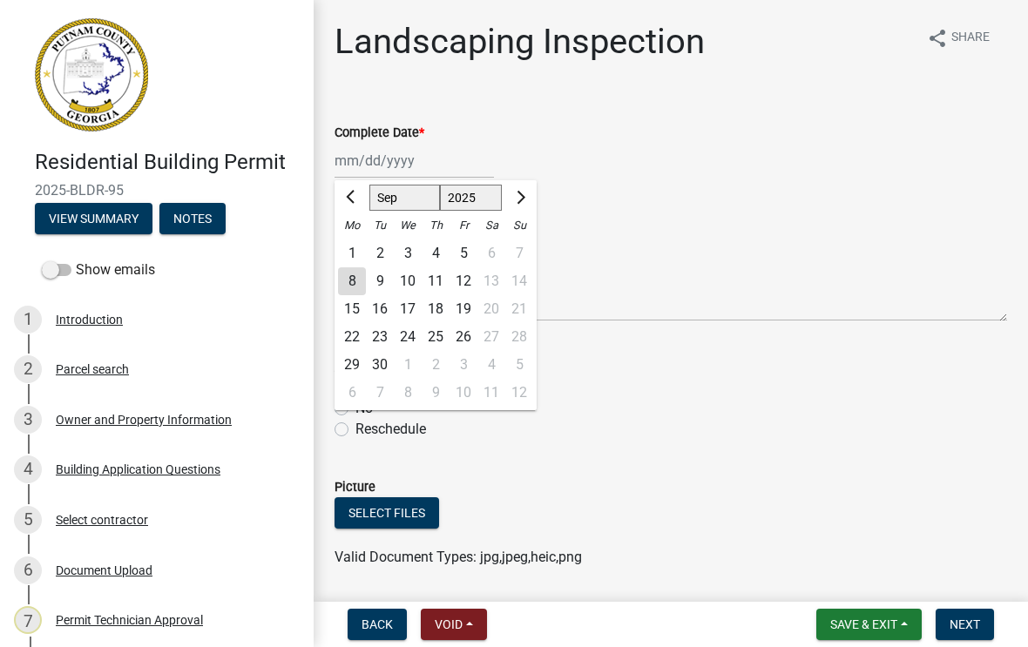
click at [359, 282] on div "8" at bounding box center [352, 281] width 28 height 28
type input "[DATE]"
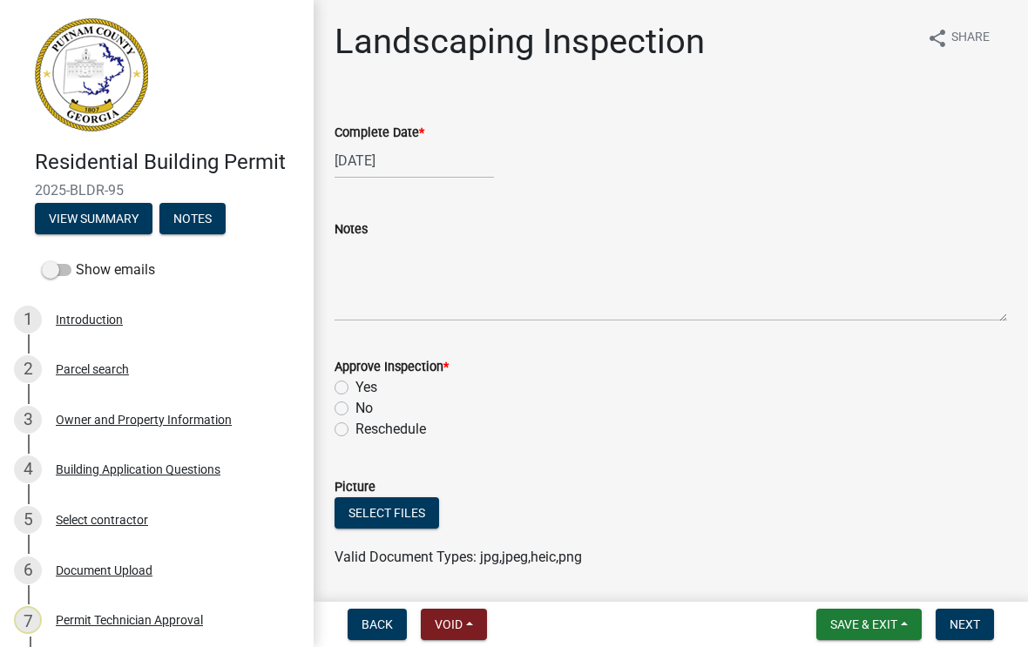
click at [355, 388] on label "Yes" at bounding box center [366, 387] width 22 height 21
click at [355, 388] on input "Yes" at bounding box center [360, 382] width 11 height 11
radio input "true"
click at [968, 619] on span "Next" at bounding box center [965, 625] width 30 height 14
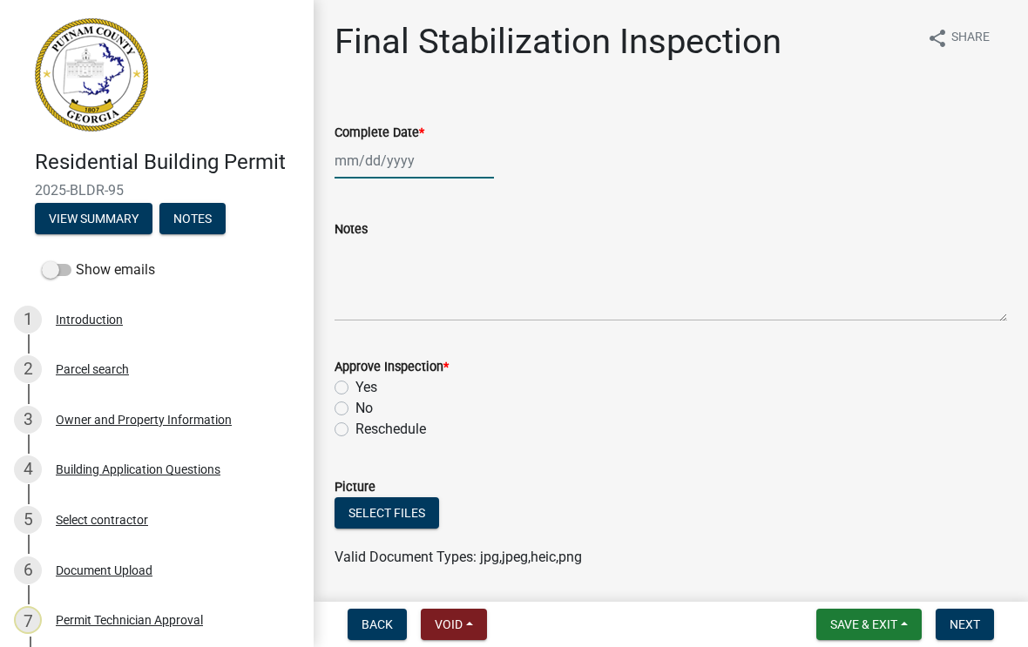
click at [402, 152] on div at bounding box center [414, 161] width 159 height 36
select select "9"
select select "2025"
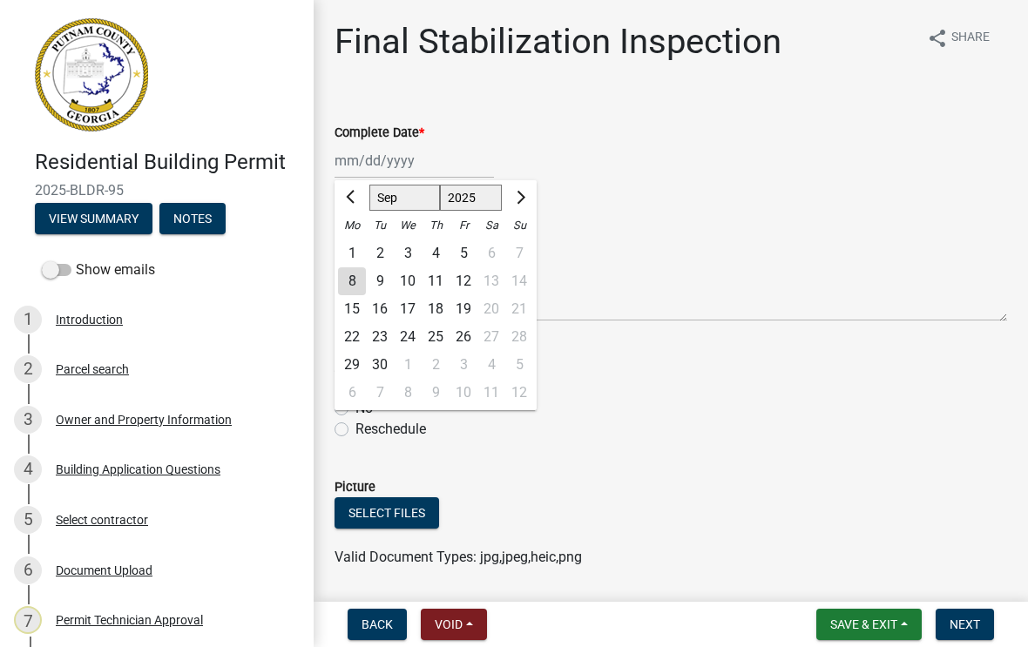
click at [358, 284] on div "8" at bounding box center [352, 281] width 28 height 28
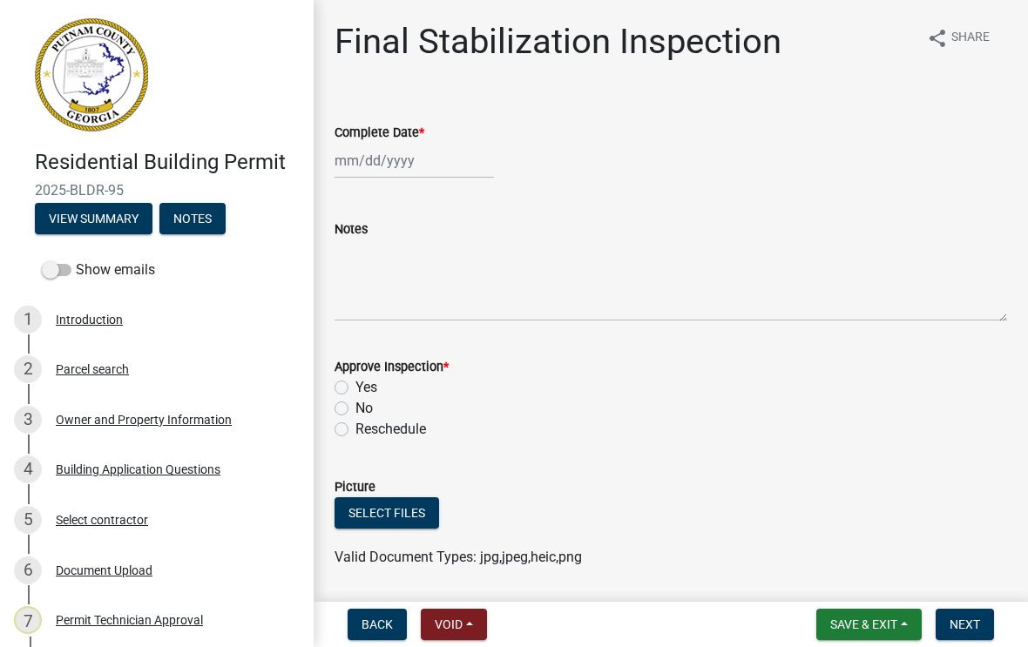
type input "[DATE]"
click at [355, 386] on label "Yes" at bounding box center [366, 387] width 22 height 21
click at [355, 386] on input "Yes" at bounding box center [360, 382] width 11 height 11
radio input "true"
click at [972, 630] on span "Next" at bounding box center [965, 625] width 30 height 14
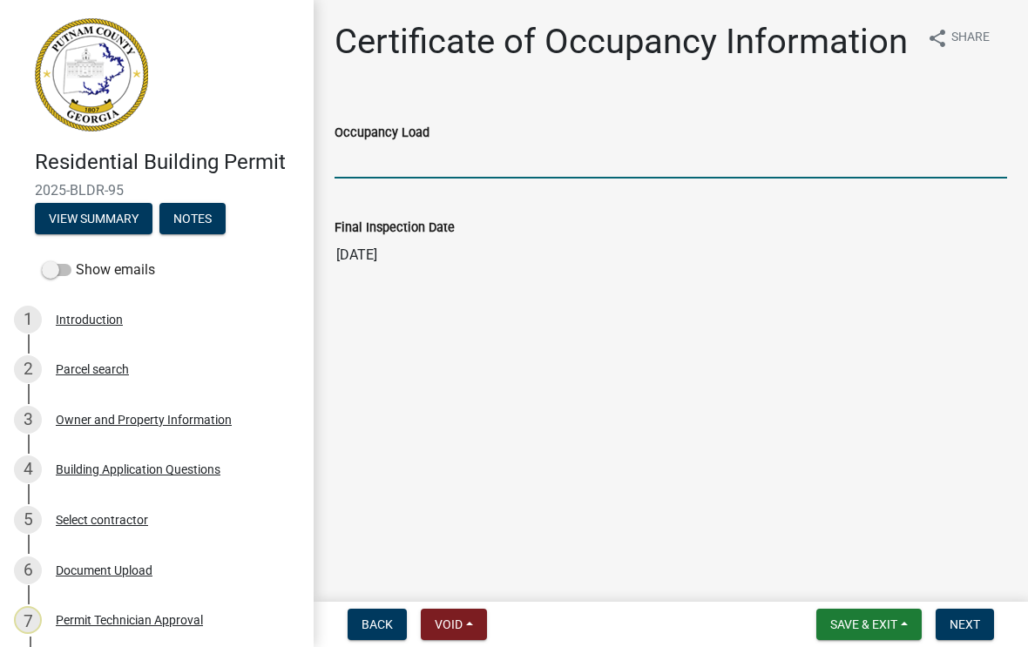
click at [426, 157] on input "Occupancy Load" at bounding box center [671, 161] width 673 height 36
type input "10"
click at [970, 629] on span "Next" at bounding box center [965, 625] width 30 height 14
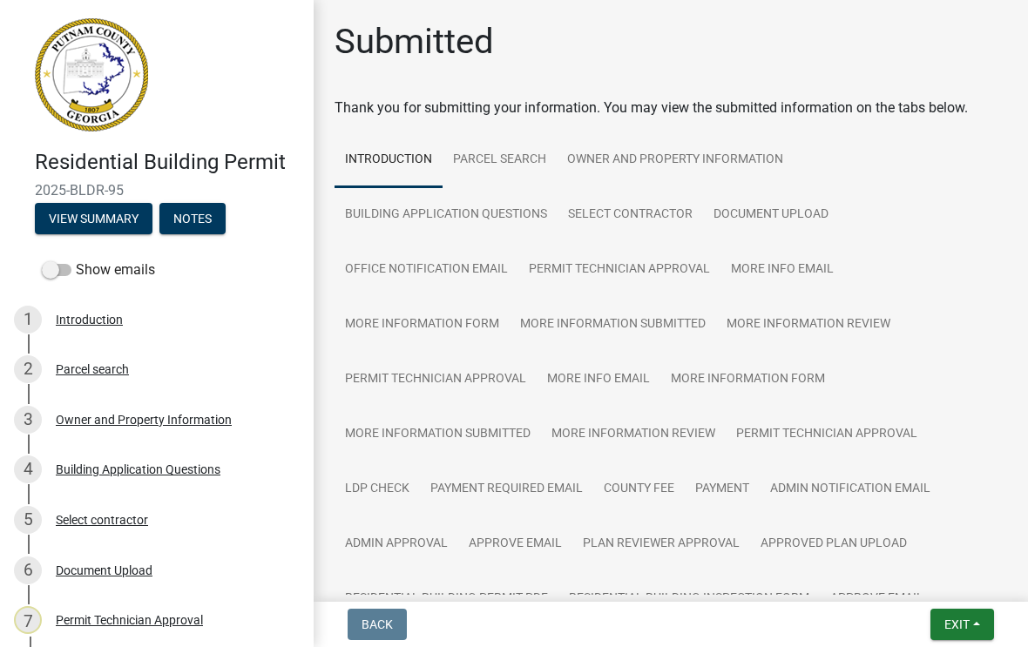
click at [966, 625] on span "Exit" at bounding box center [956, 625] width 25 height 14
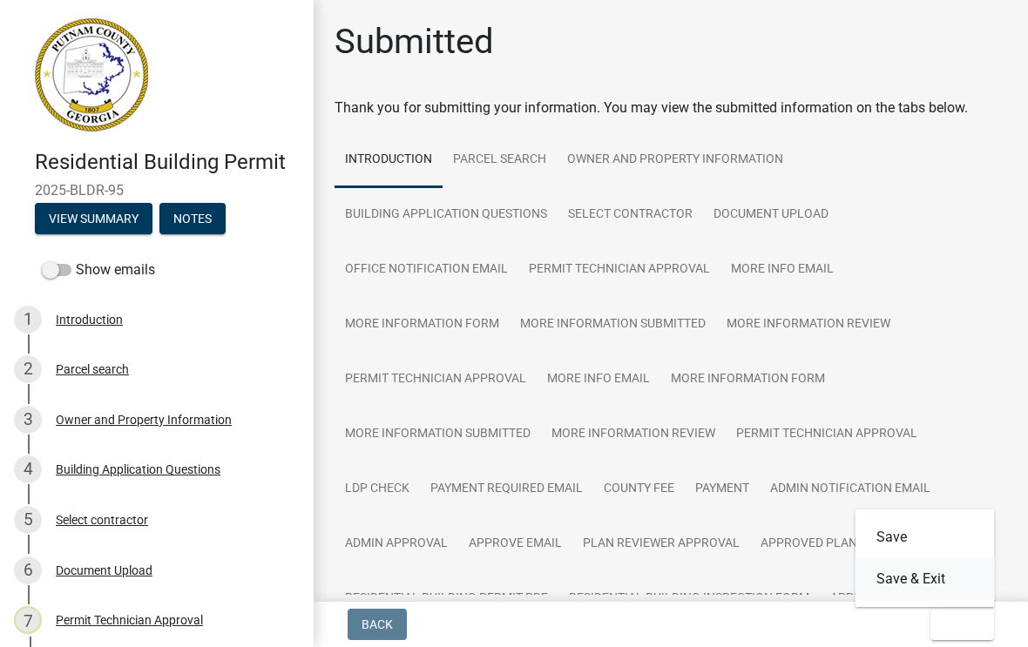
click at [933, 589] on button "Save & Exit" at bounding box center [925, 579] width 139 height 42
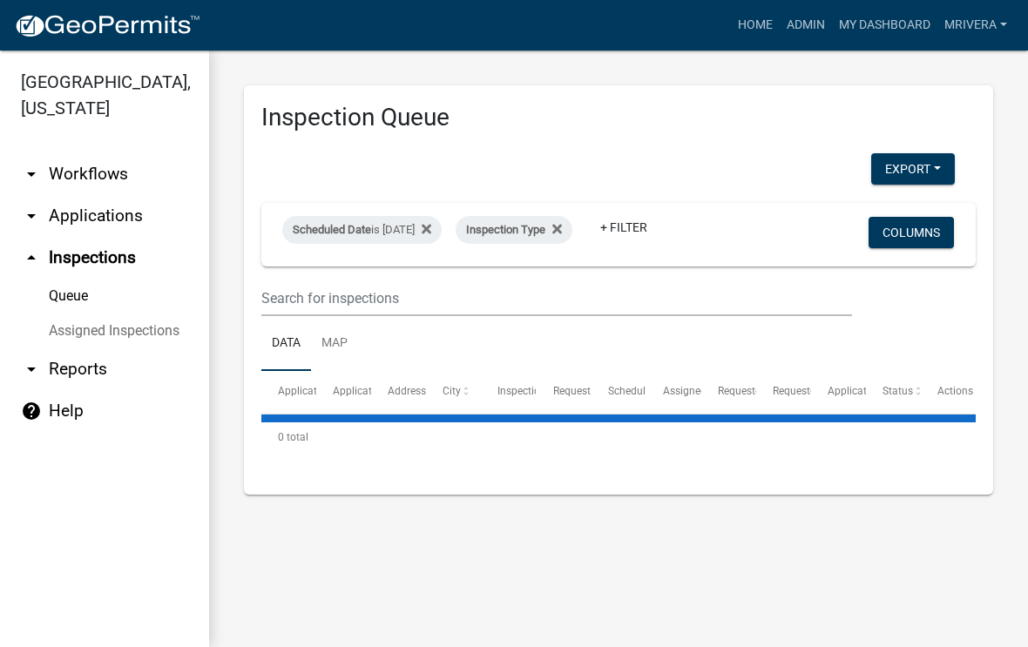
select select "1: 25"
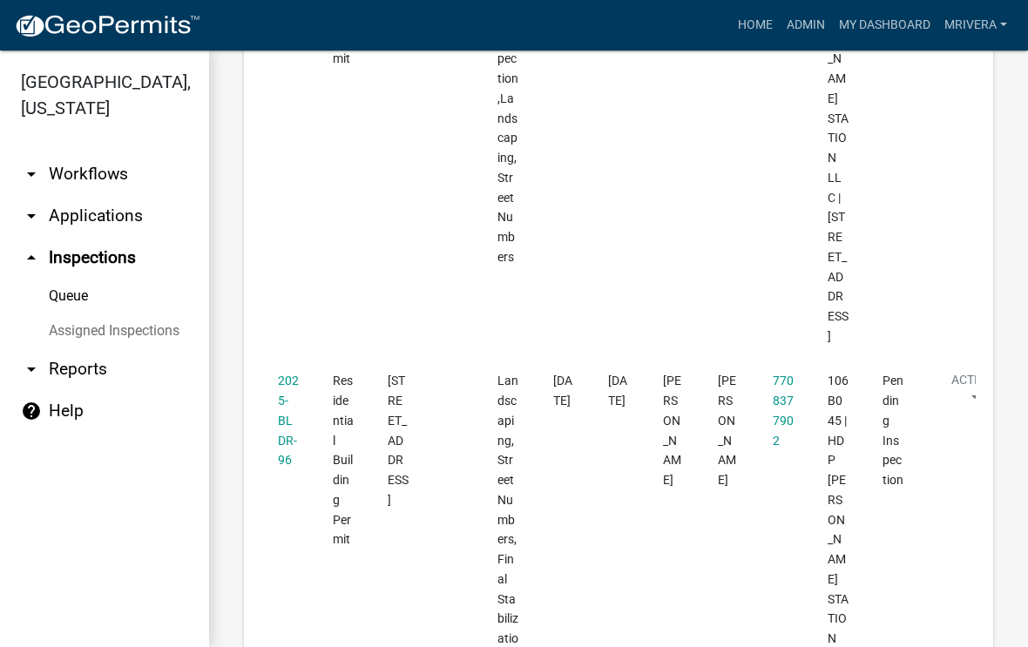
scroll to position [3042, 0]
click at [285, 382] on link "2025-BLDR-96" at bounding box center [288, 418] width 21 height 93
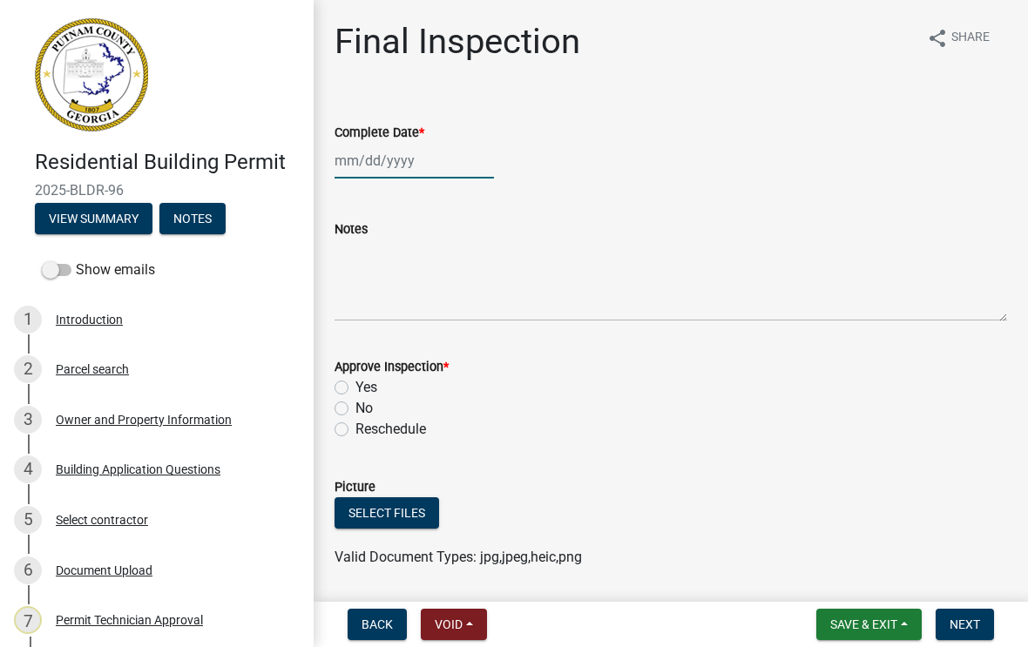
click at [406, 165] on div at bounding box center [414, 161] width 159 height 36
select select "9"
select select "2025"
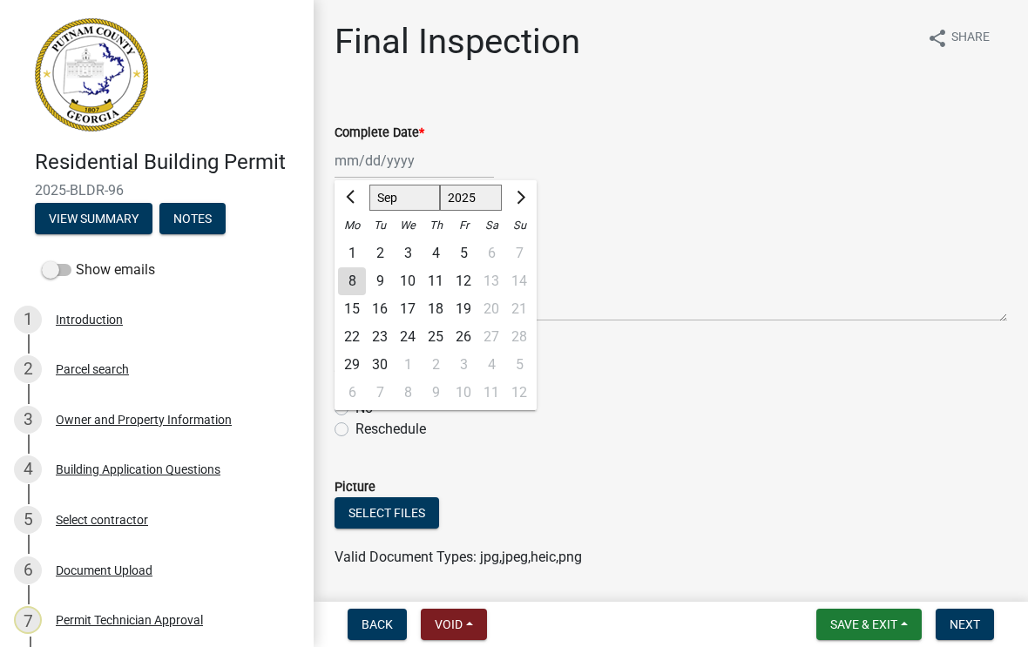
click at [354, 282] on div "8" at bounding box center [352, 281] width 28 height 28
type input "[DATE]"
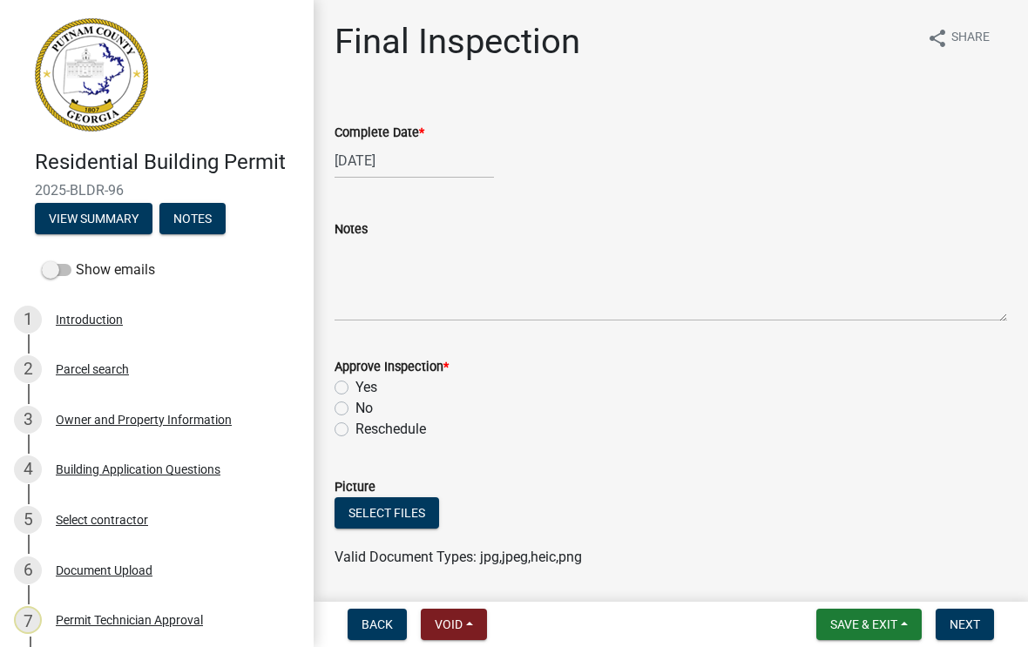
click at [355, 388] on label "Yes" at bounding box center [366, 387] width 22 height 21
click at [355, 388] on input "Yes" at bounding box center [360, 382] width 11 height 11
radio input "true"
click at [972, 632] on button "Next" at bounding box center [965, 624] width 58 height 31
